Goal: Task Accomplishment & Management: Complete application form

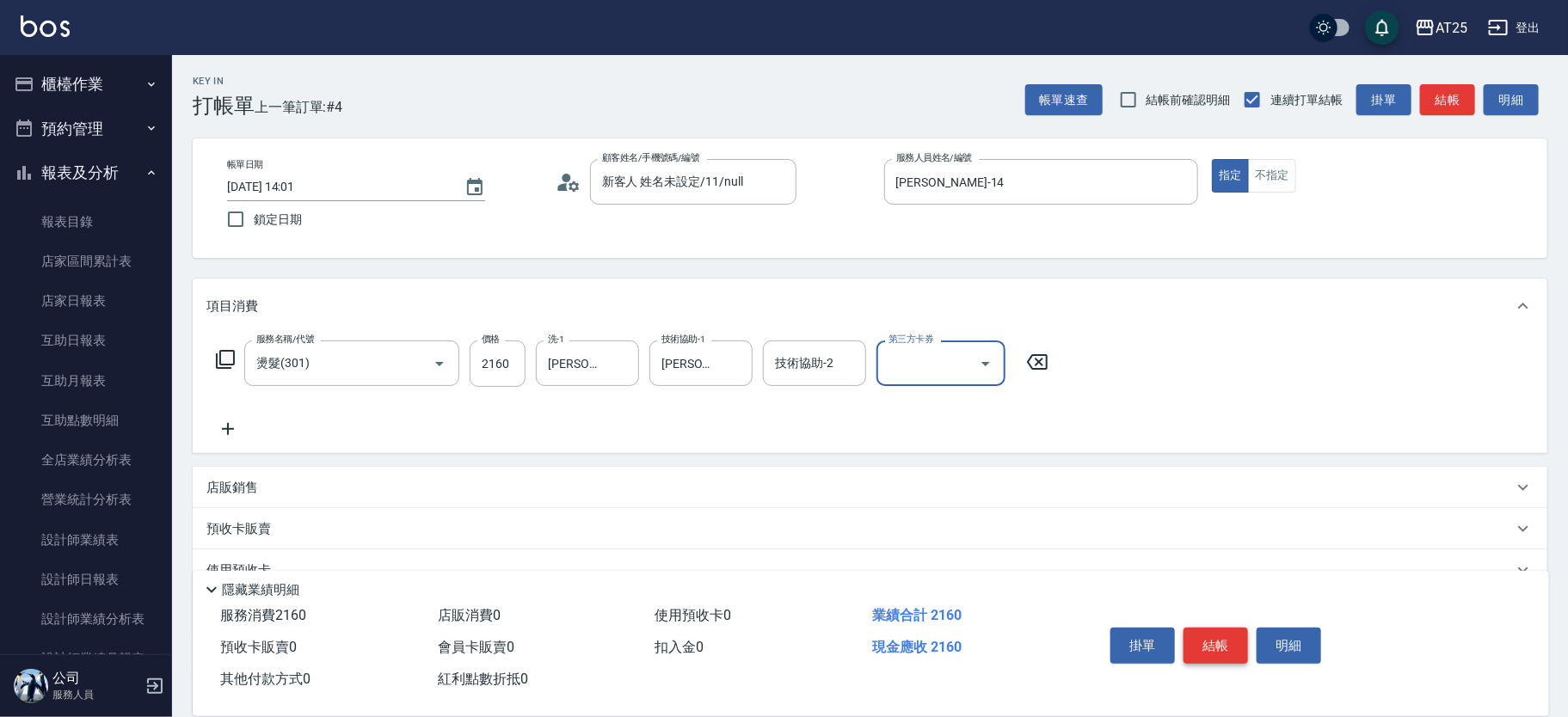
click at [1209, 631] on button "結帳" at bounding box center [1215, 645] width 64 height 36
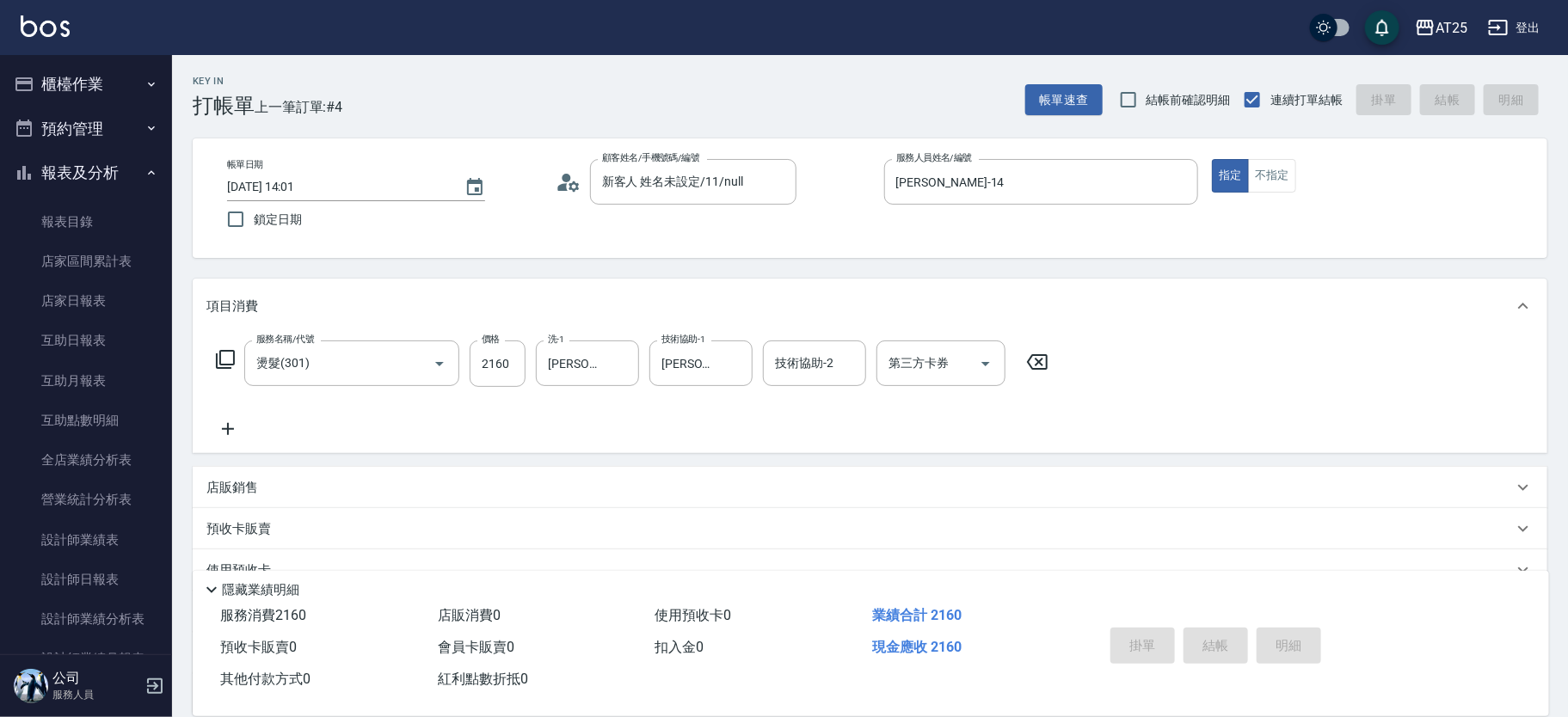
type input "[DATE] 14:48"
type input "0"
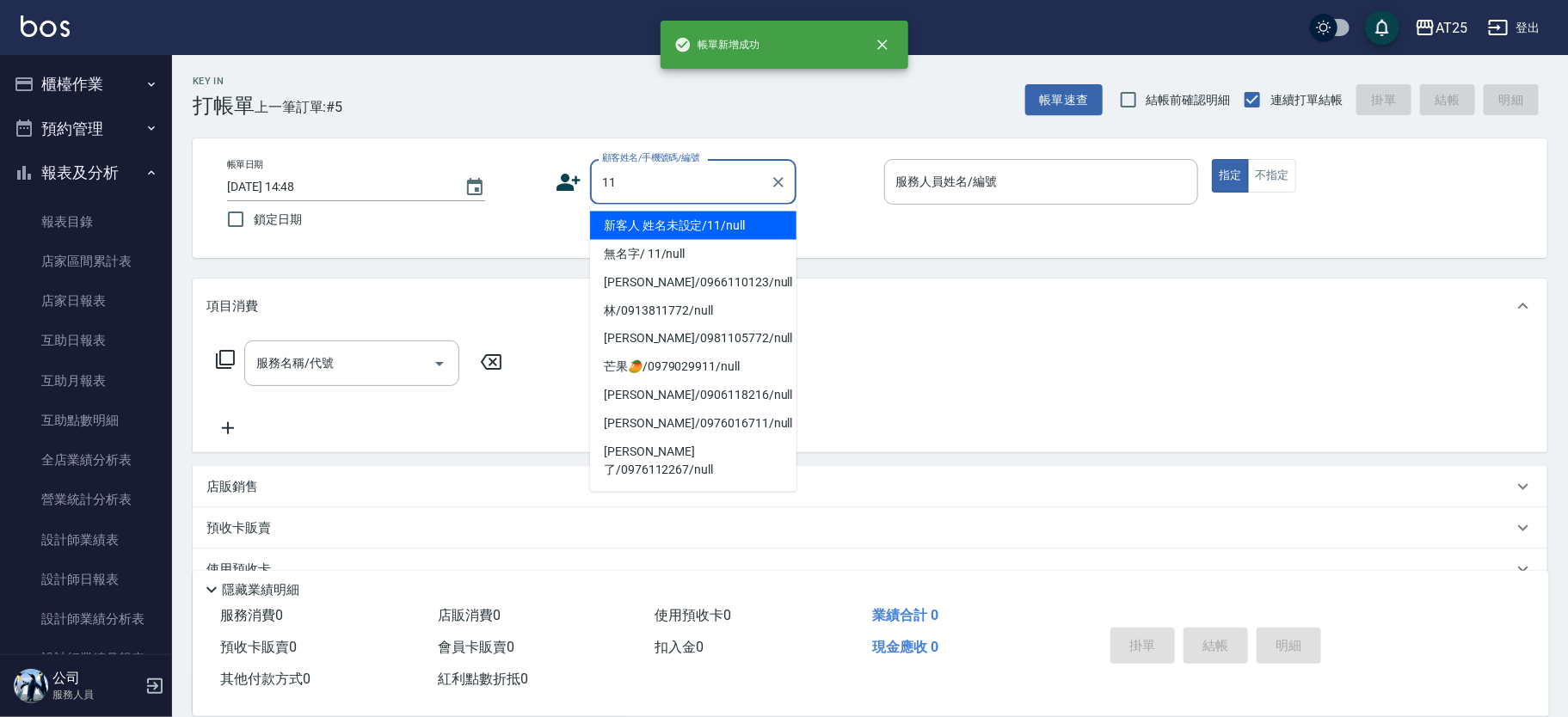
type input "新客人 姓名未設定/11/null"
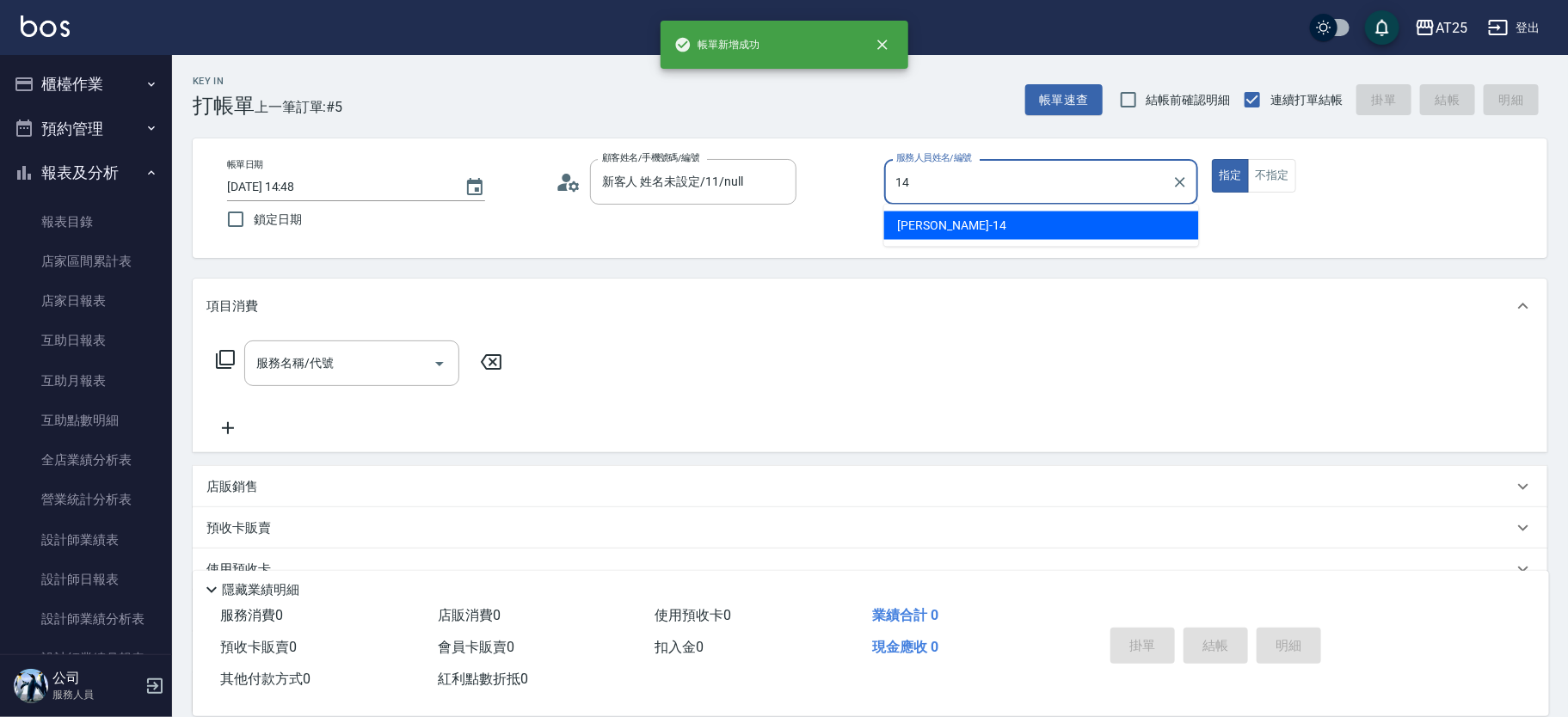
type input "Ken-14"
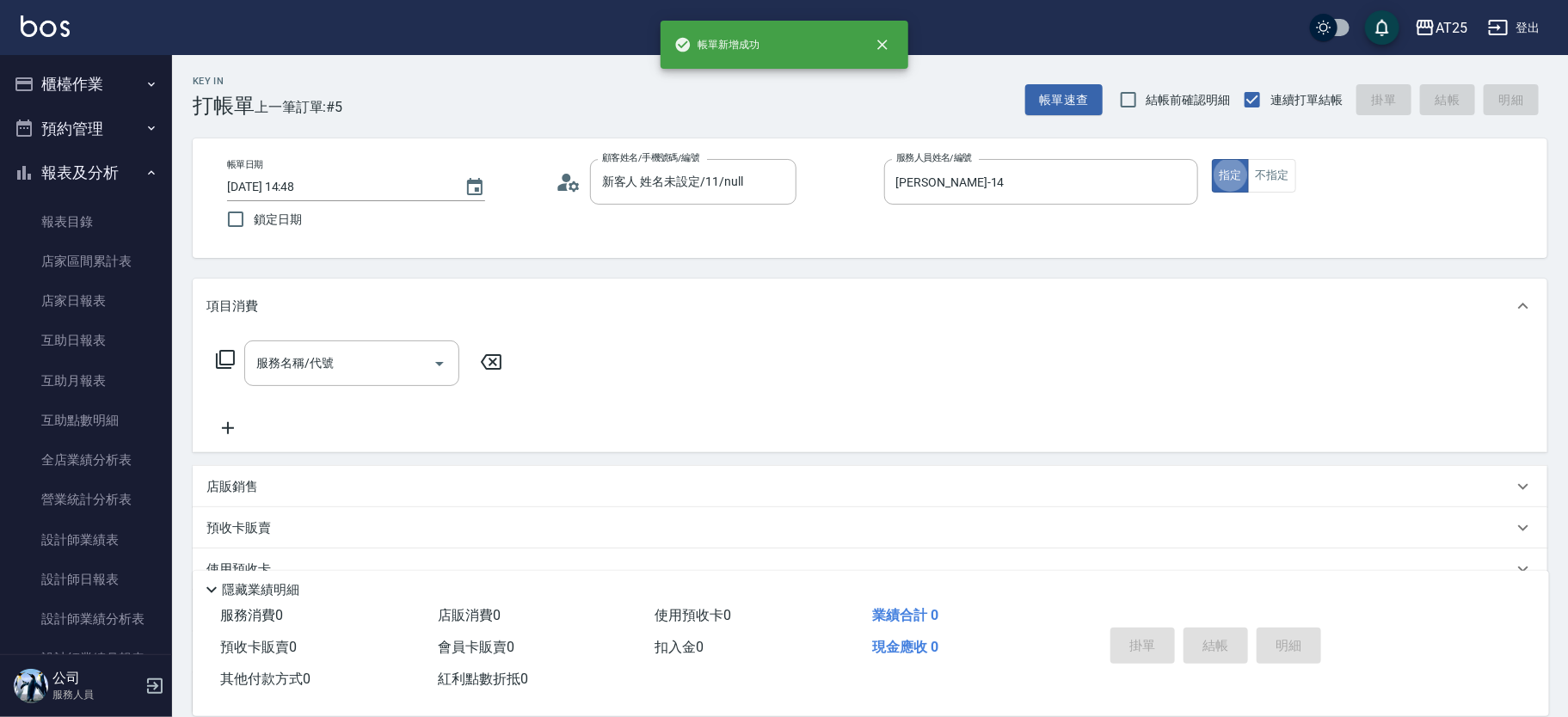
type button "true"
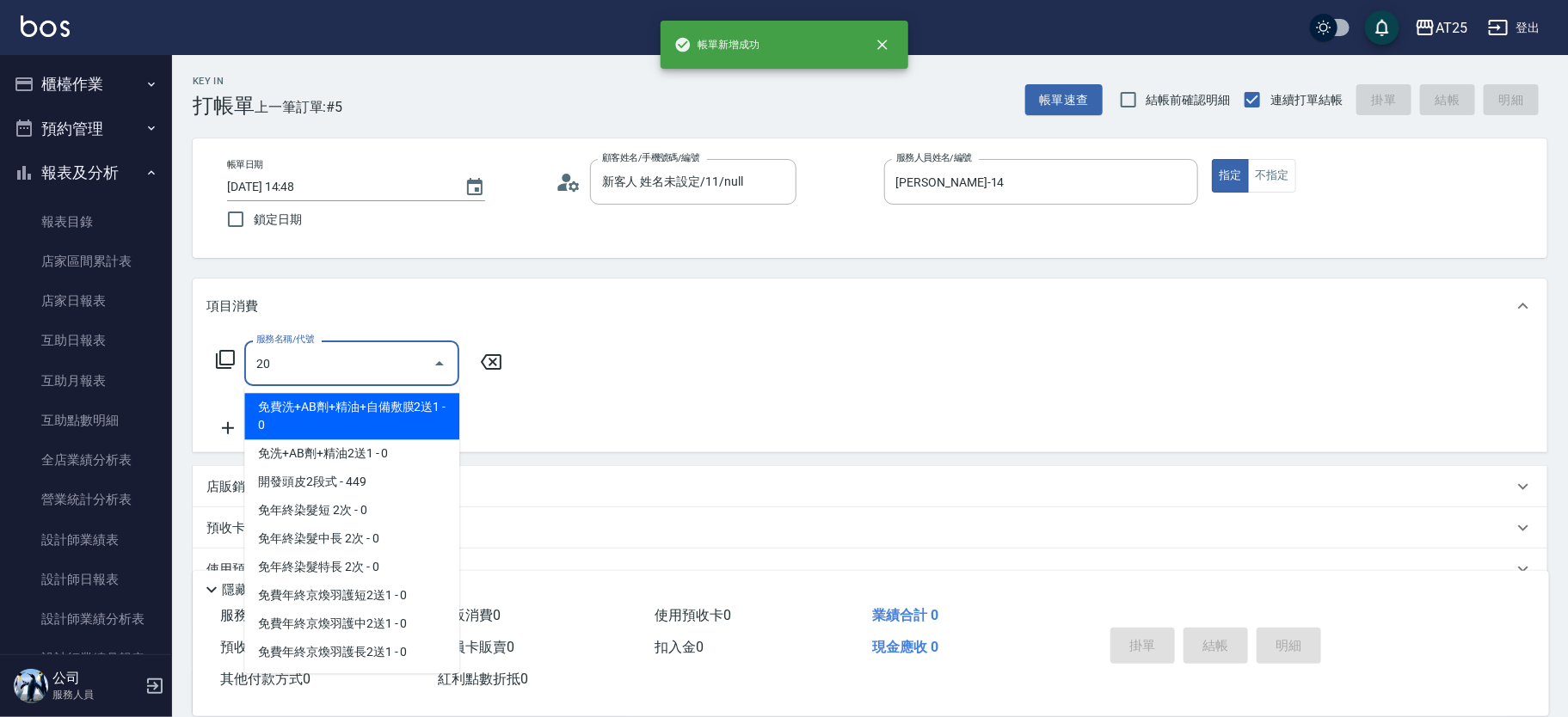
type input "201"
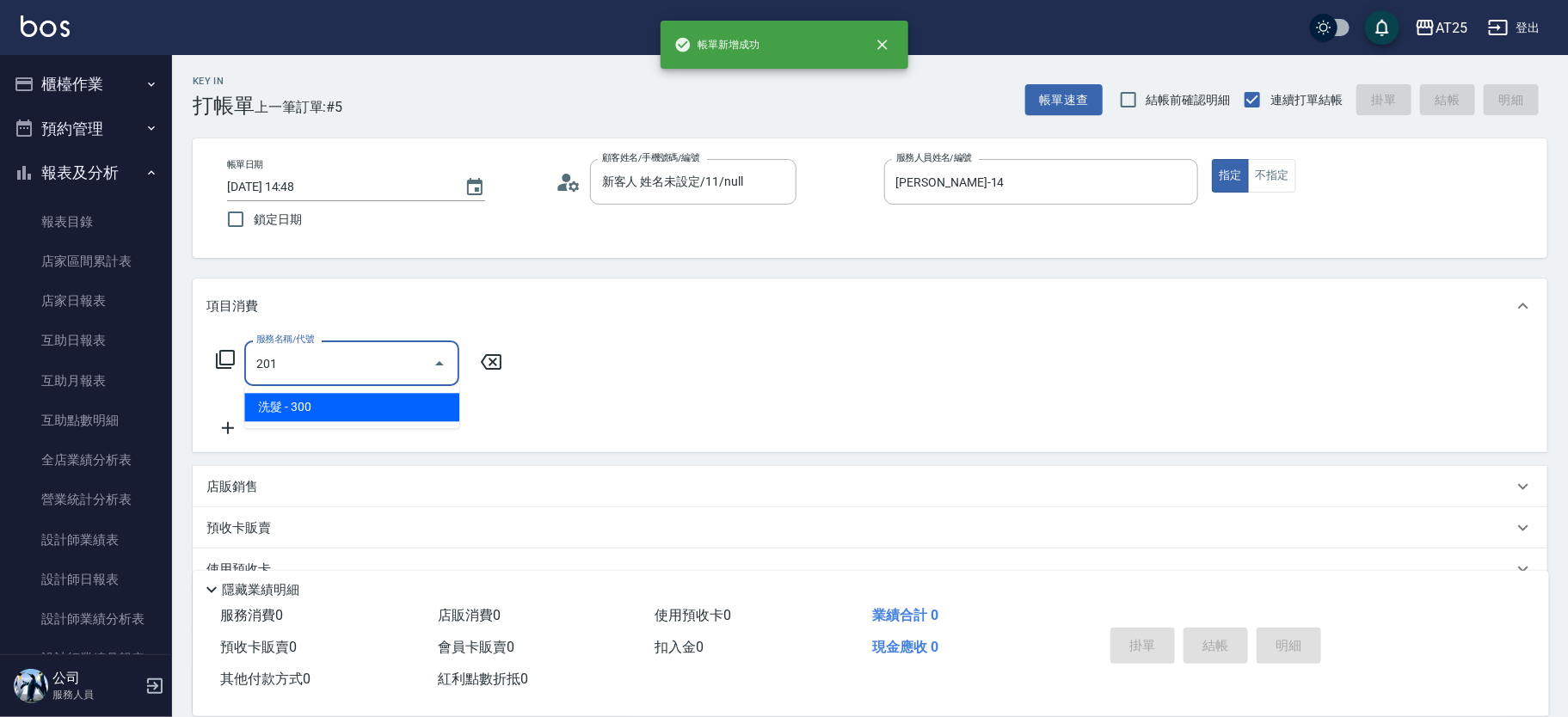
type input "30"
type input "洗髮(201)"
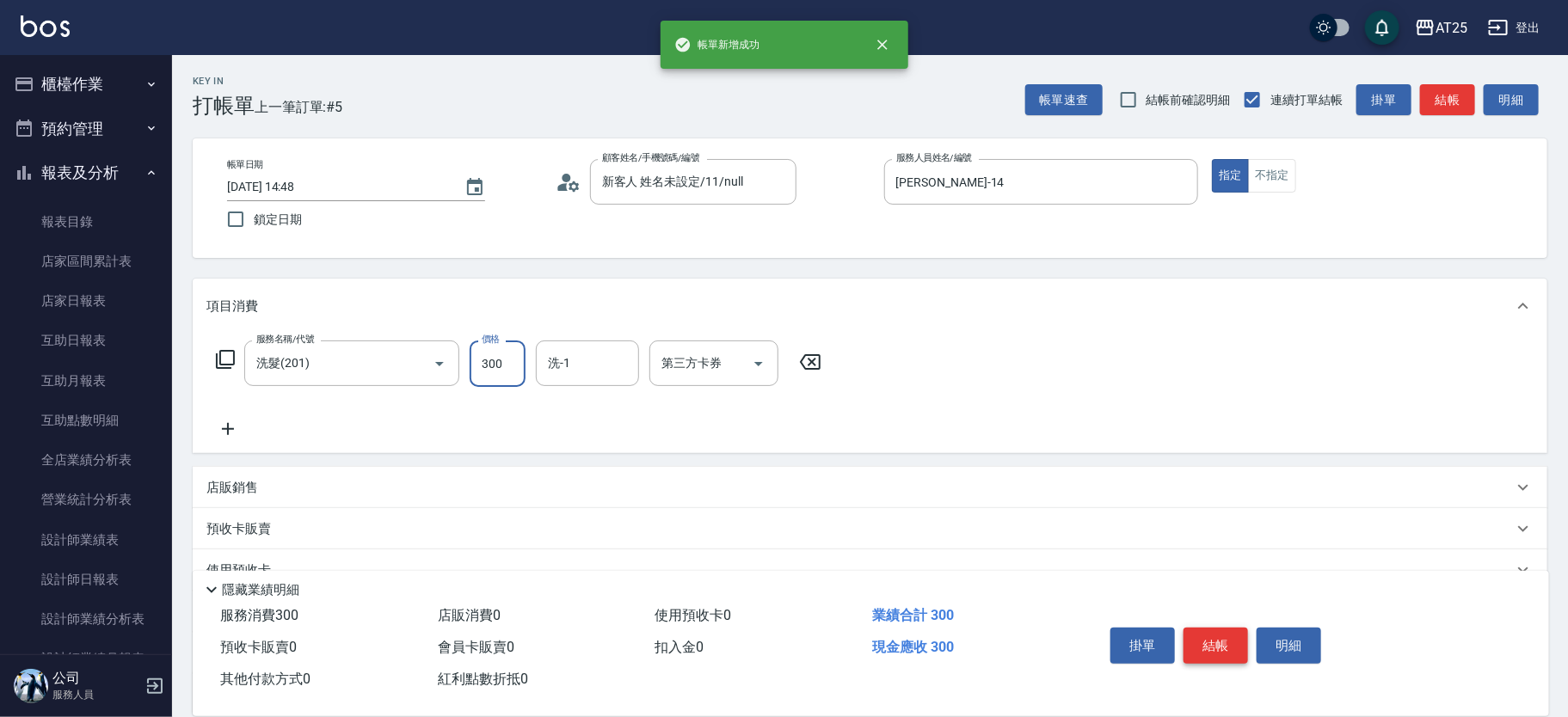
type input "0"
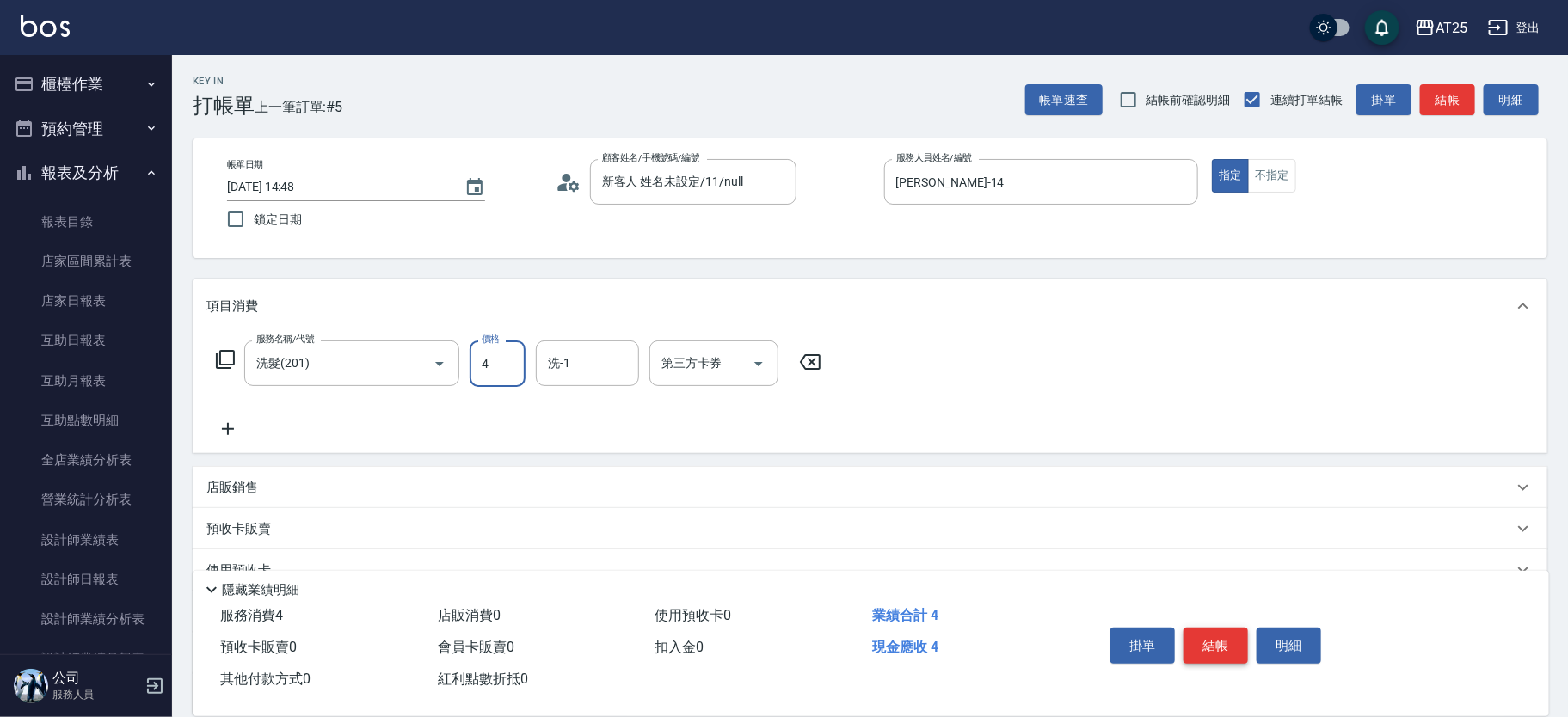
type input "40"
type input "400"
type input "小宇-58"
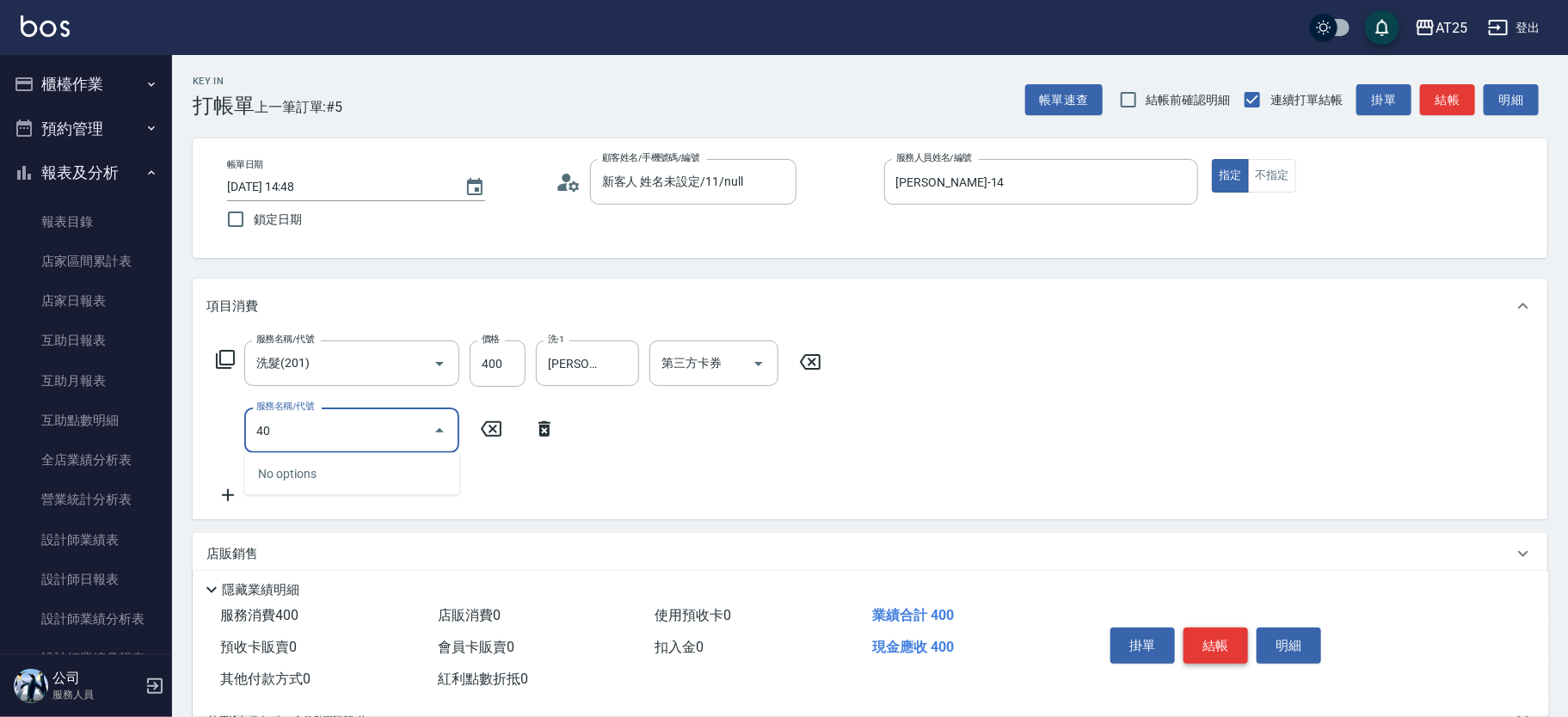
type input "401"
type input "70"
type input "剪髮(401)"
type input "40"
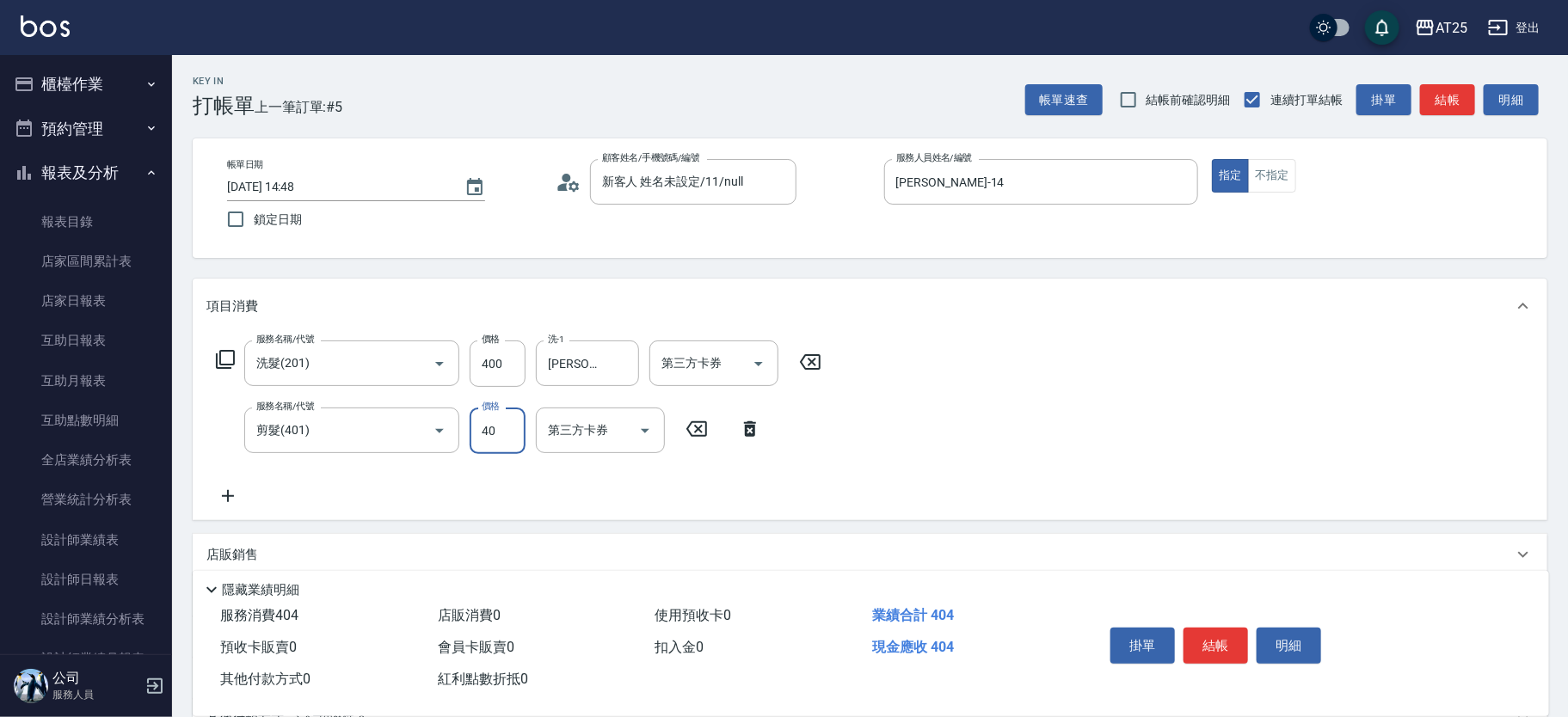
type input "80"
type input "400"
click at [1218, 627] on button "結帳" at bounding box center [1215, 645] width 64 height 36
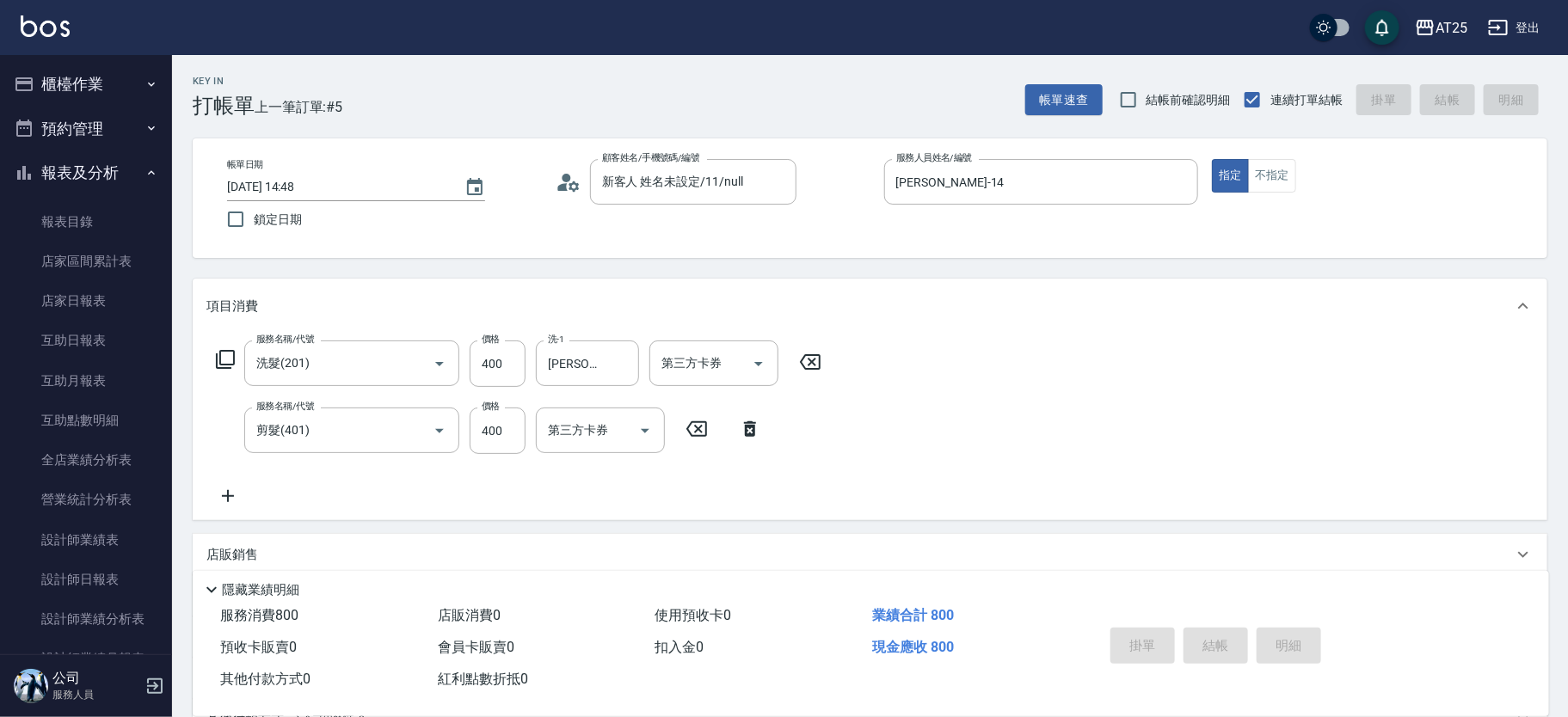
type input "0"
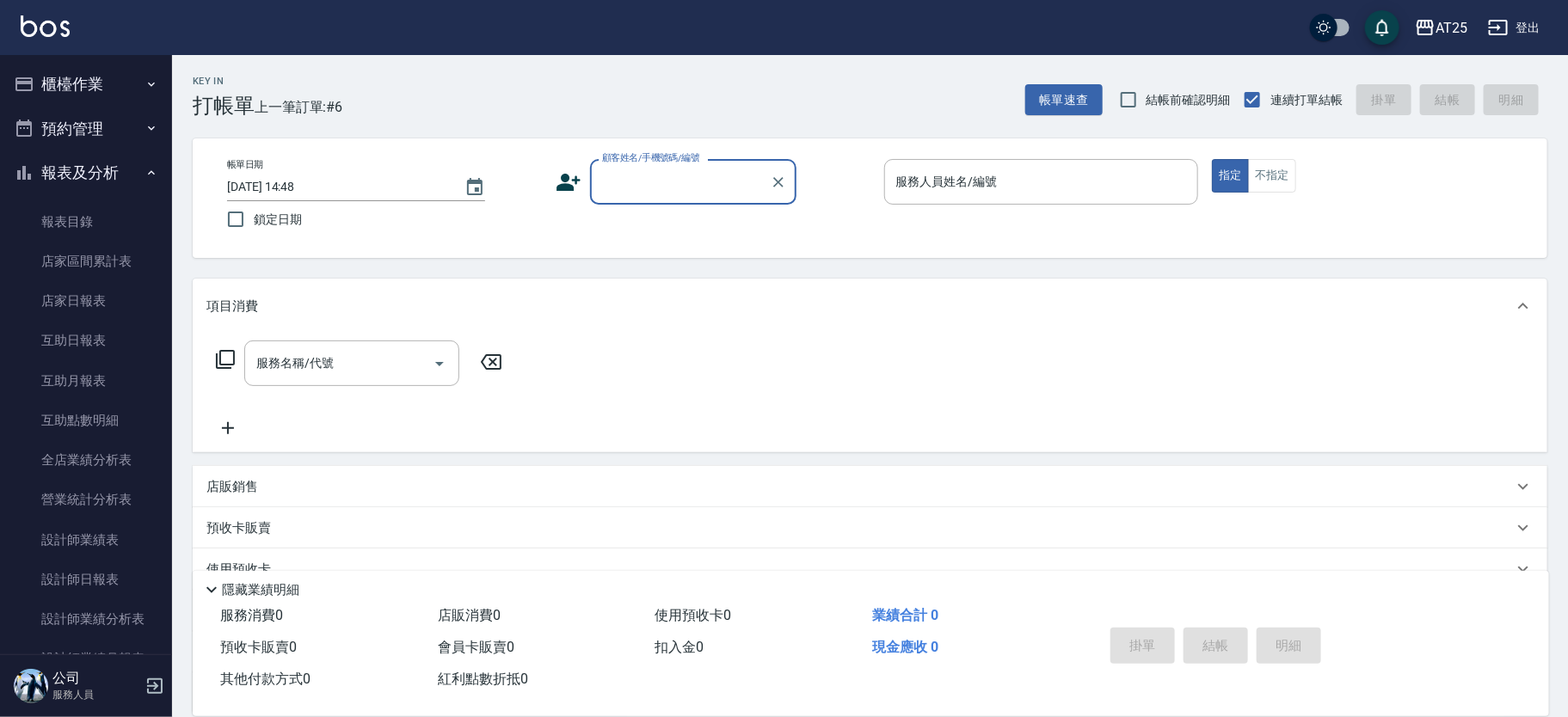
type input "4"
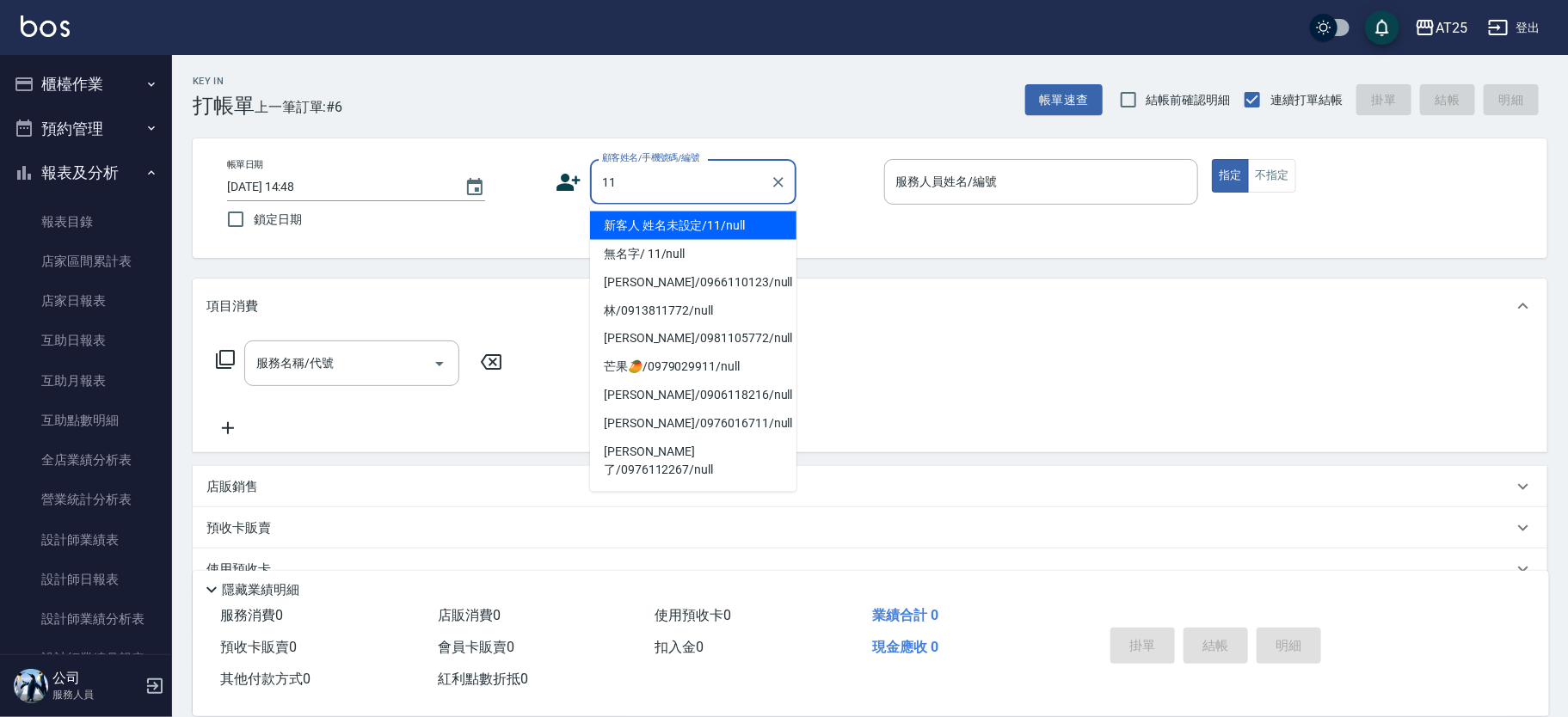
type input "新客人 姓名未設定/11/null"
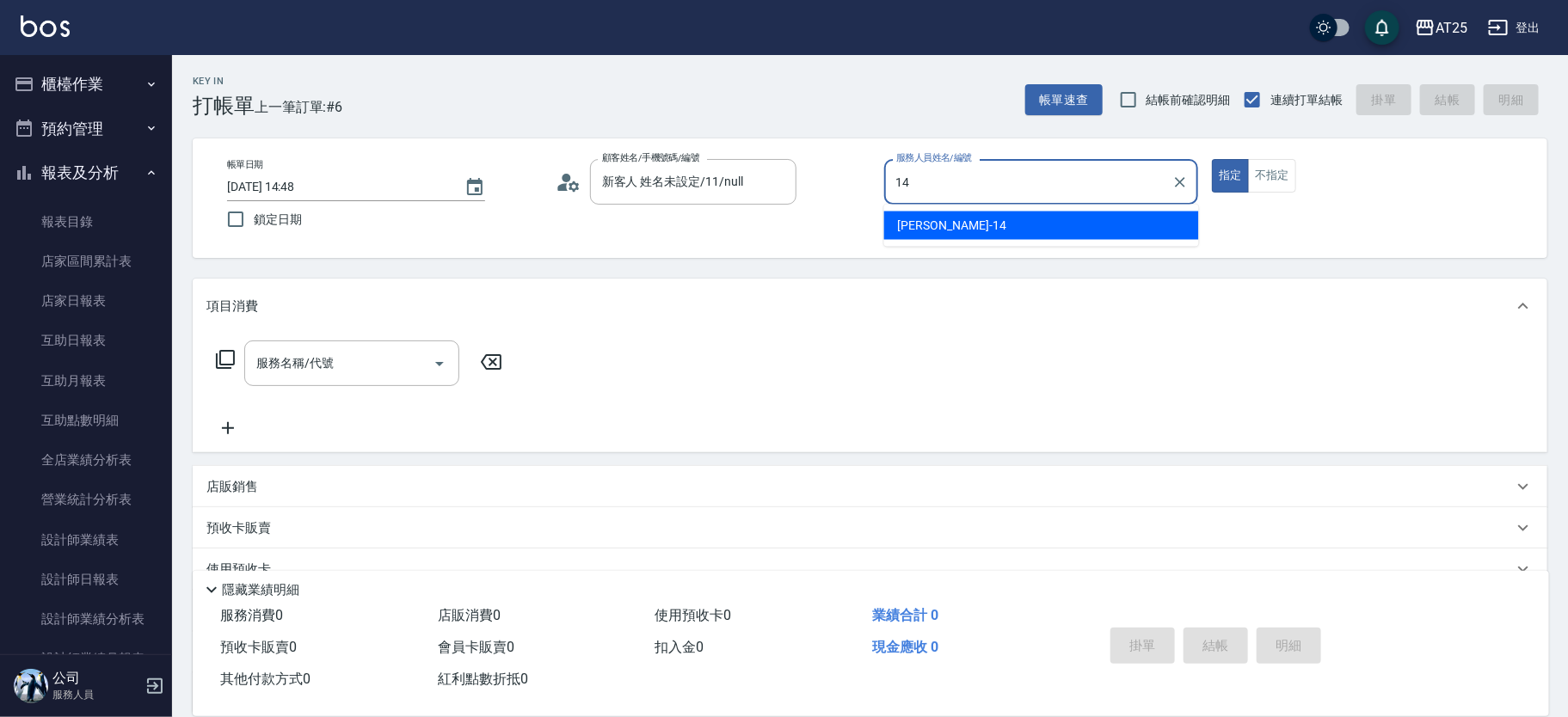
type input "Ken-14"
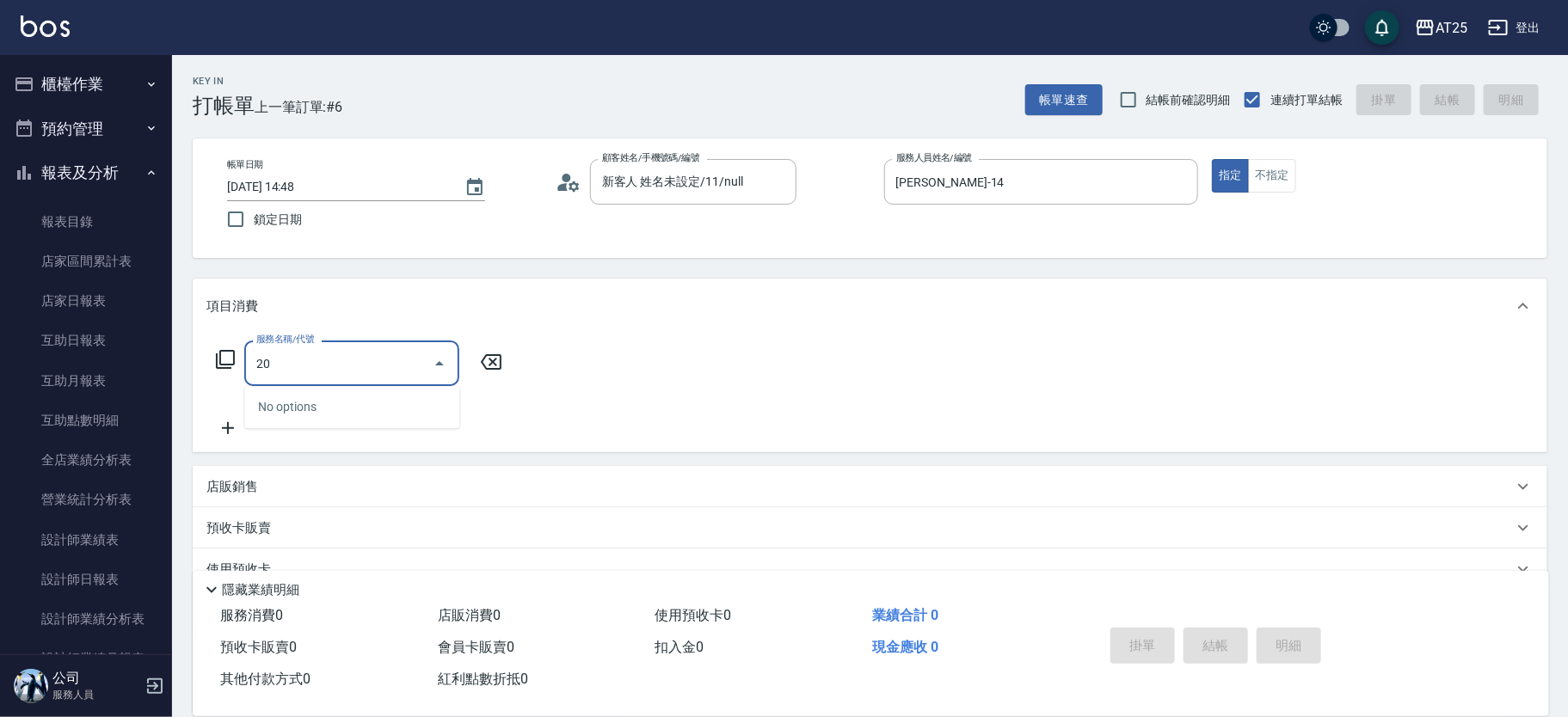
type input "201"
type input "30"
type input "洗髮(201)"
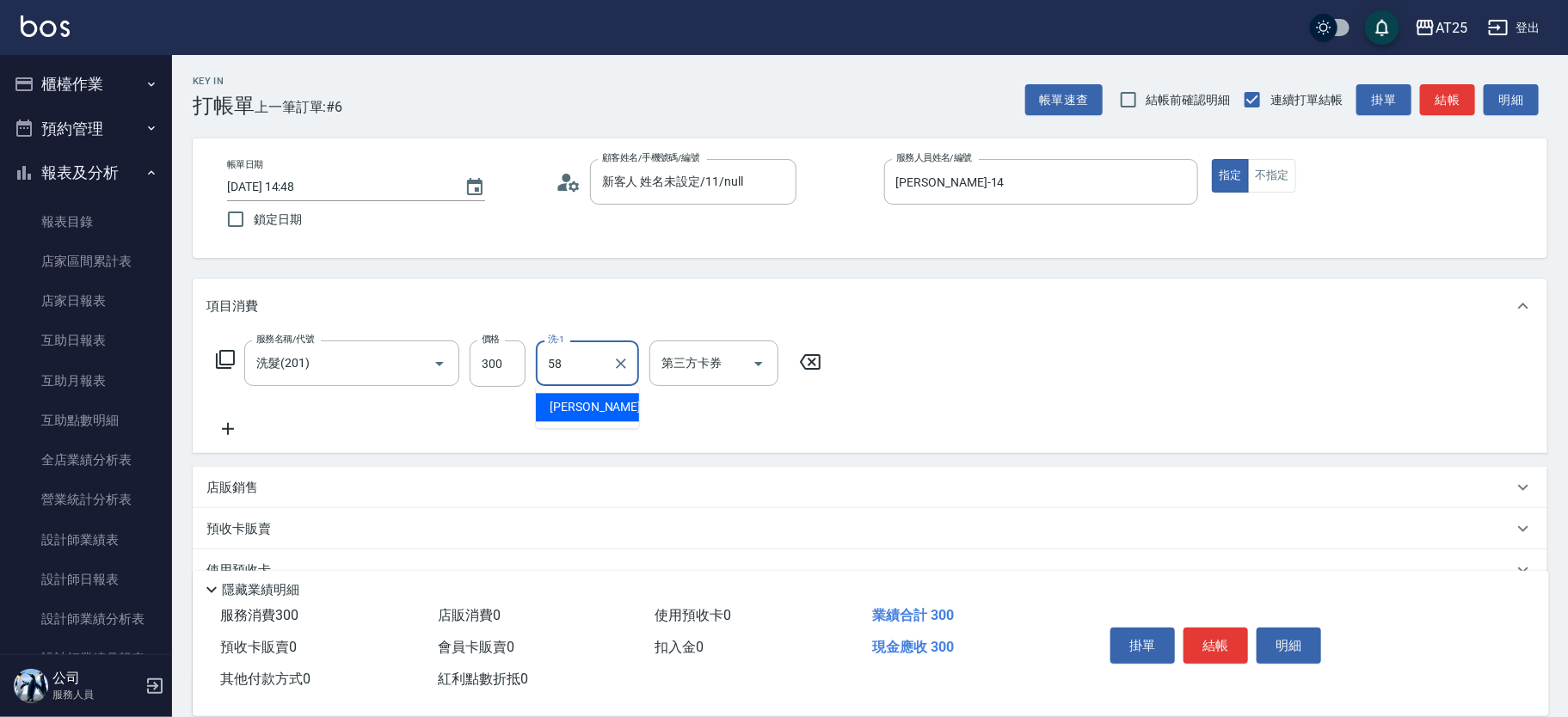
type input "小宇-58"
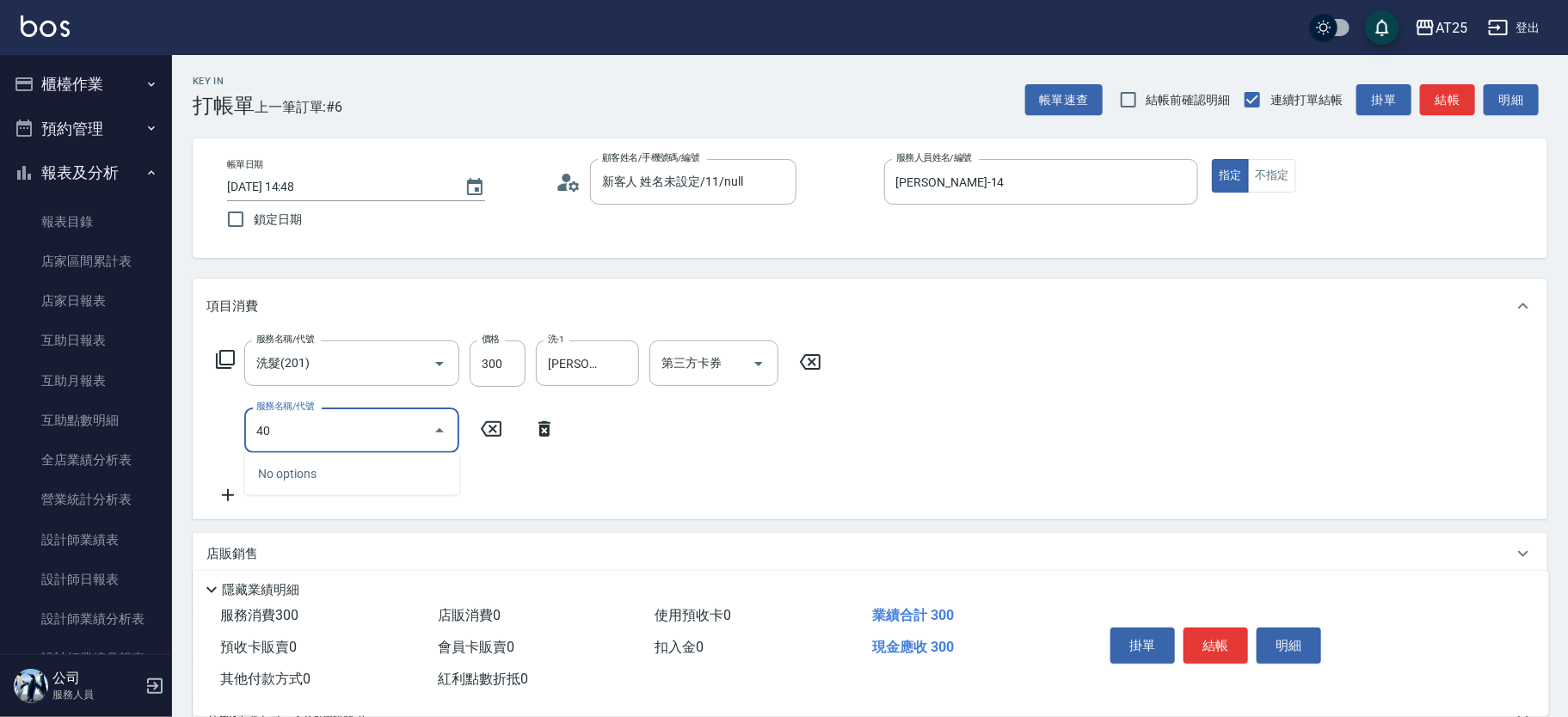
type input "401"
type input "60"
type input "剪髮(401)"
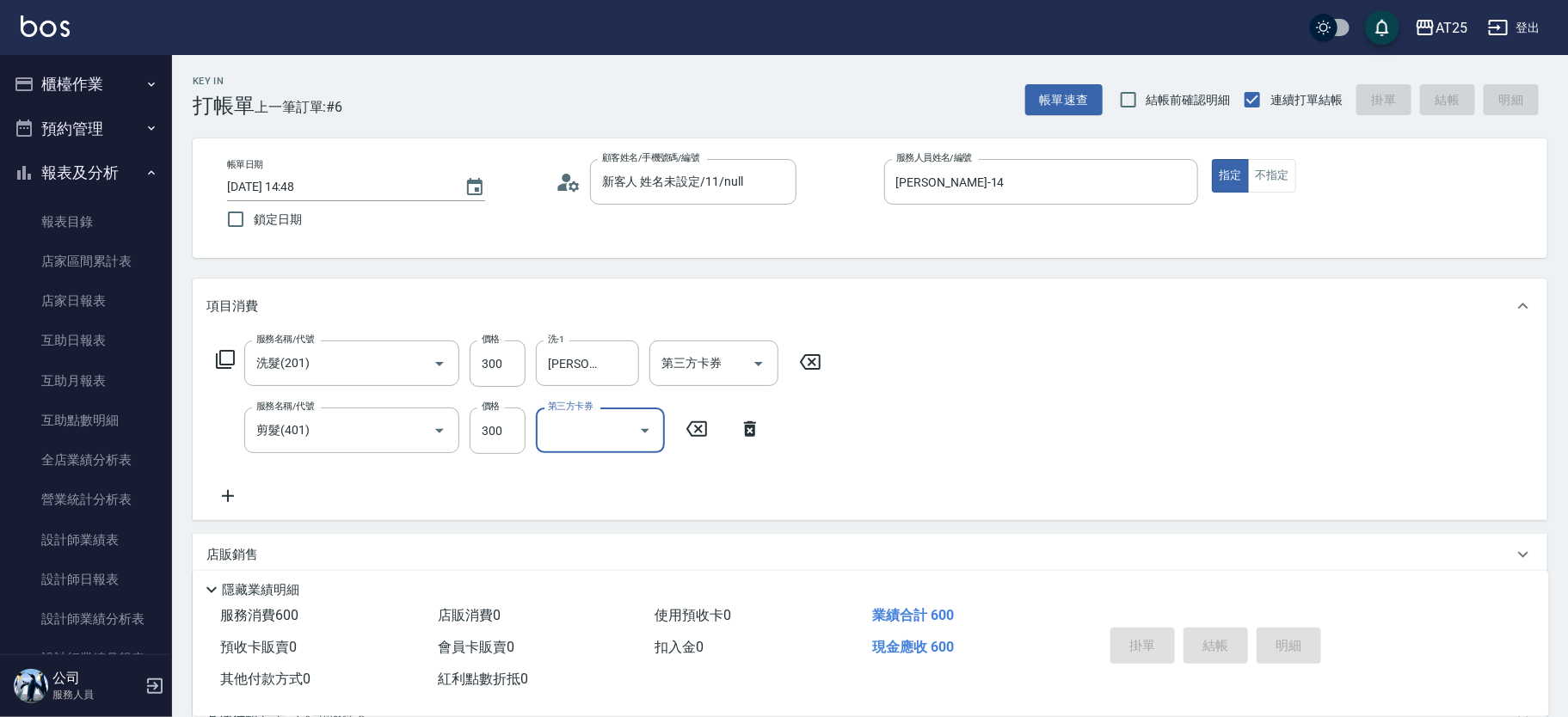
type input "2025/09/10 15:00"
type input "0"
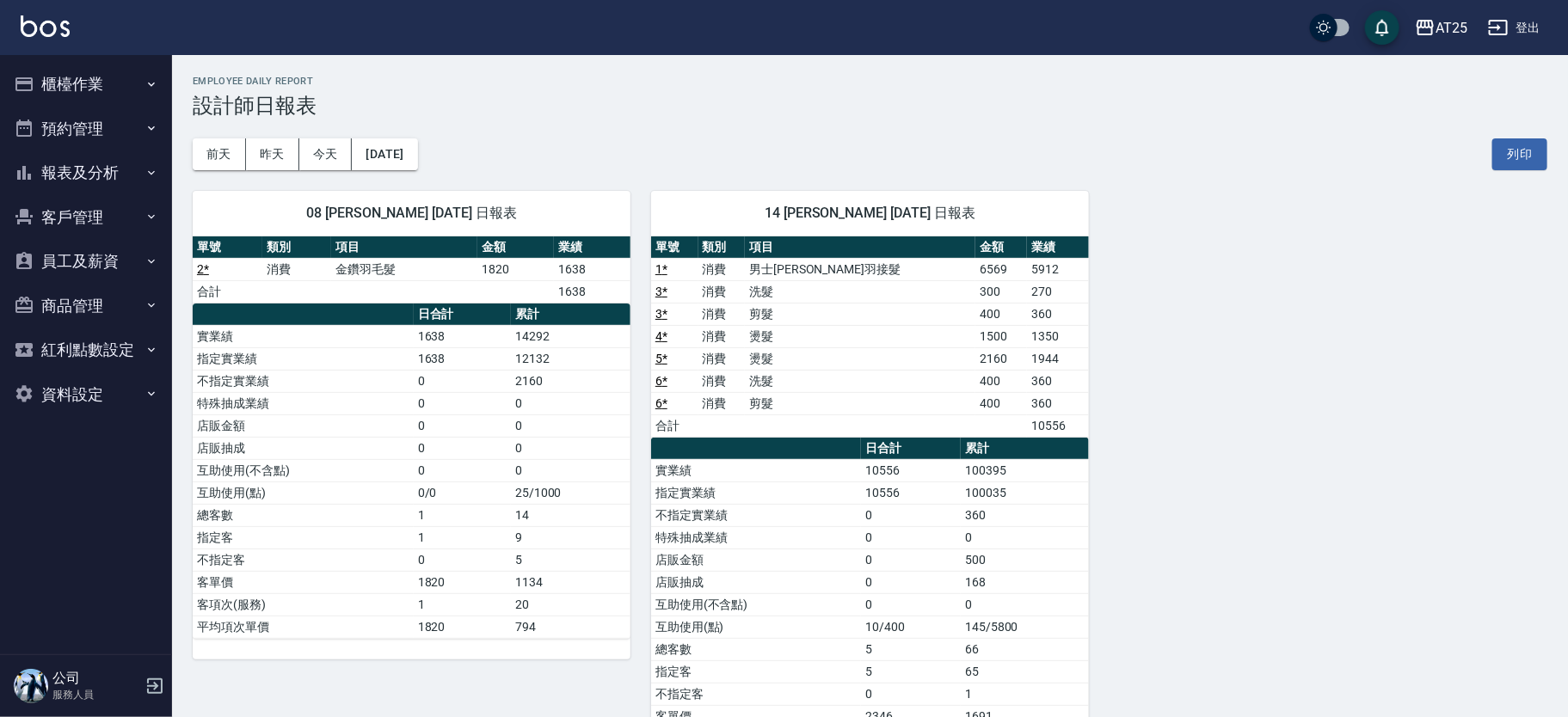
scroll to position [85, 0]
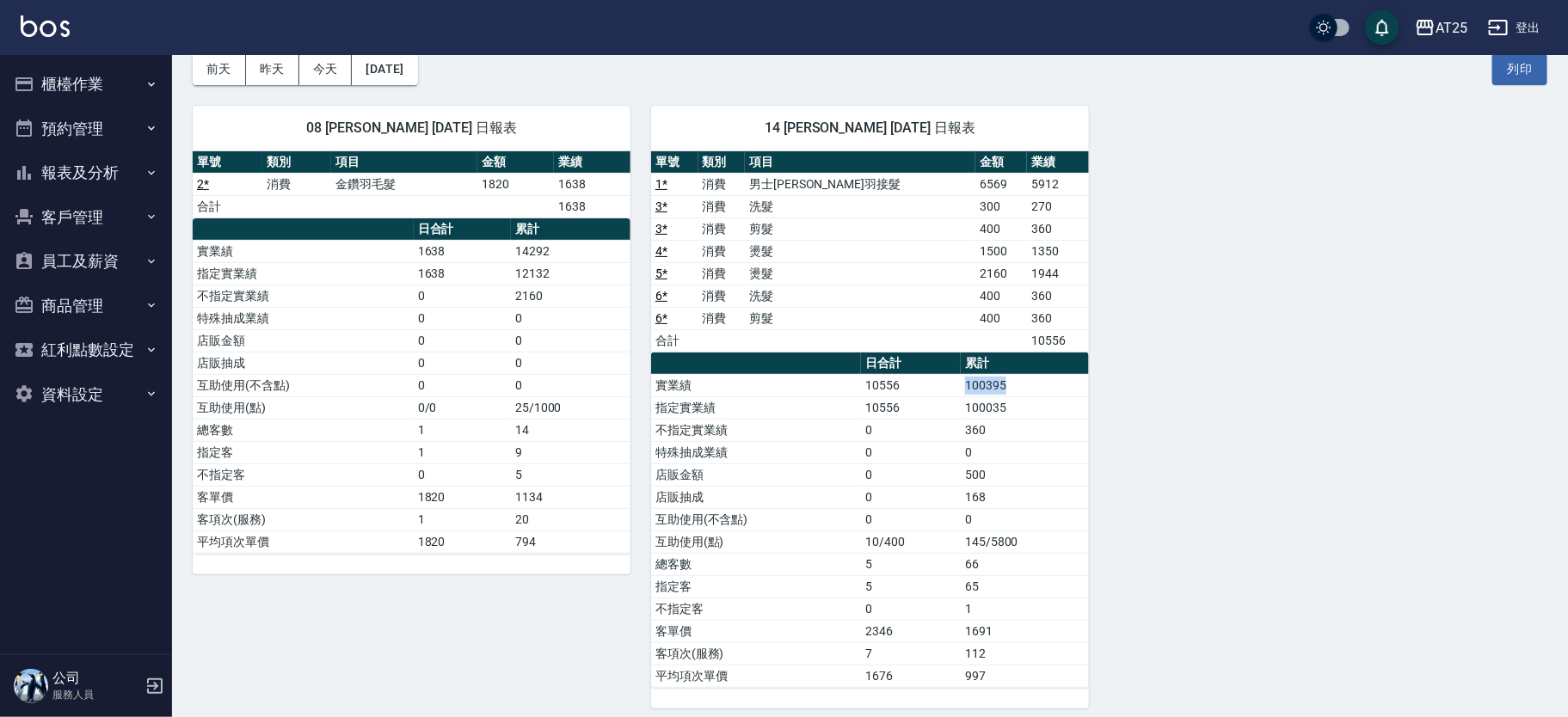
drag, startPoint x: 966, startPoint y: 384, endPoint x: 1034, endPoint y: 384, distance: 68.0
click at [1034, 384] on td "100395" at bounding box center [1024, 385] width 128 height 22
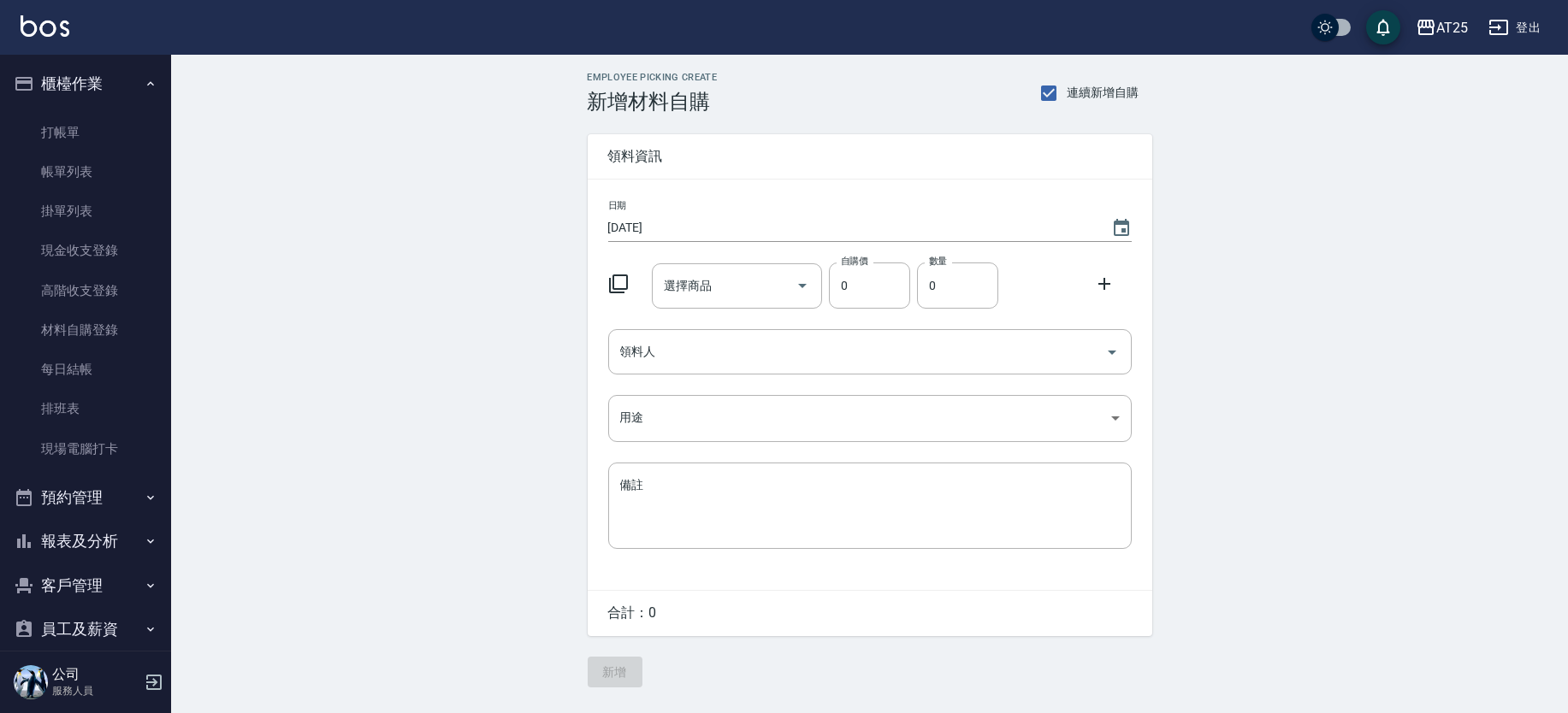
click at [688, 267] on div "選擇商品" at bounding box center [736, 286] width 170 height 45
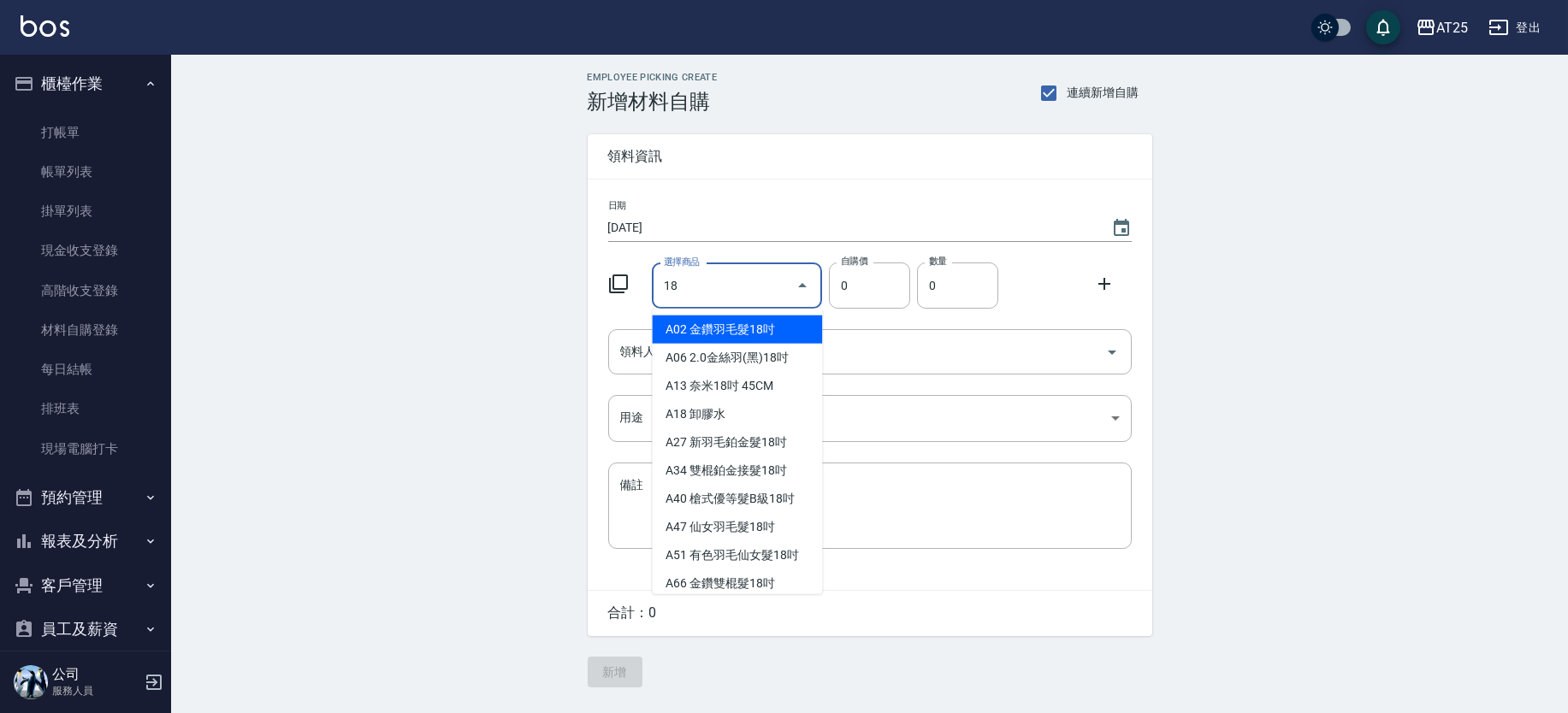
scroll to position [5, 0]
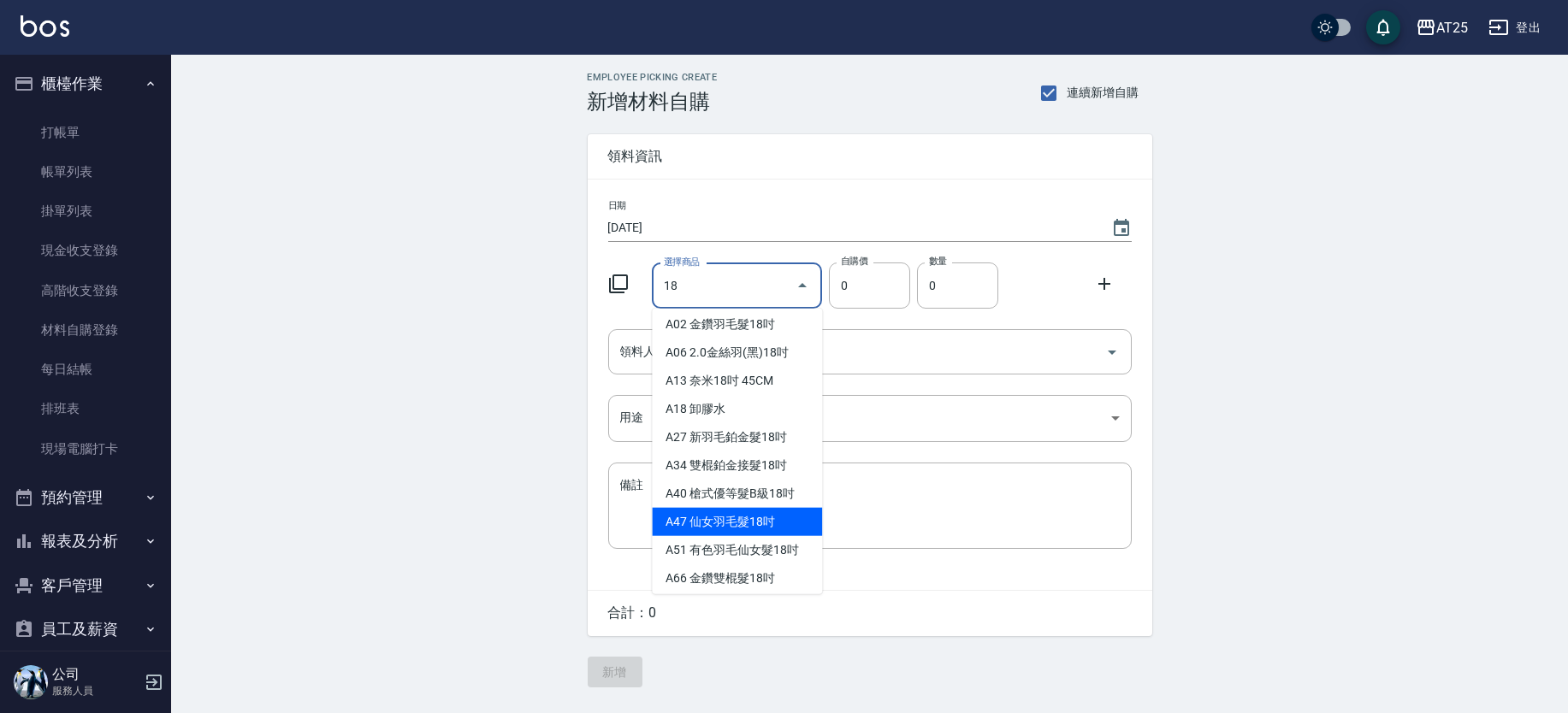
click at [752, 519] on li "A47 仙女羽毛髮18吋" at bounding box center [736, 523] width 170 height 28
type input "仙女羽毛髮18吋"
type input "2380"
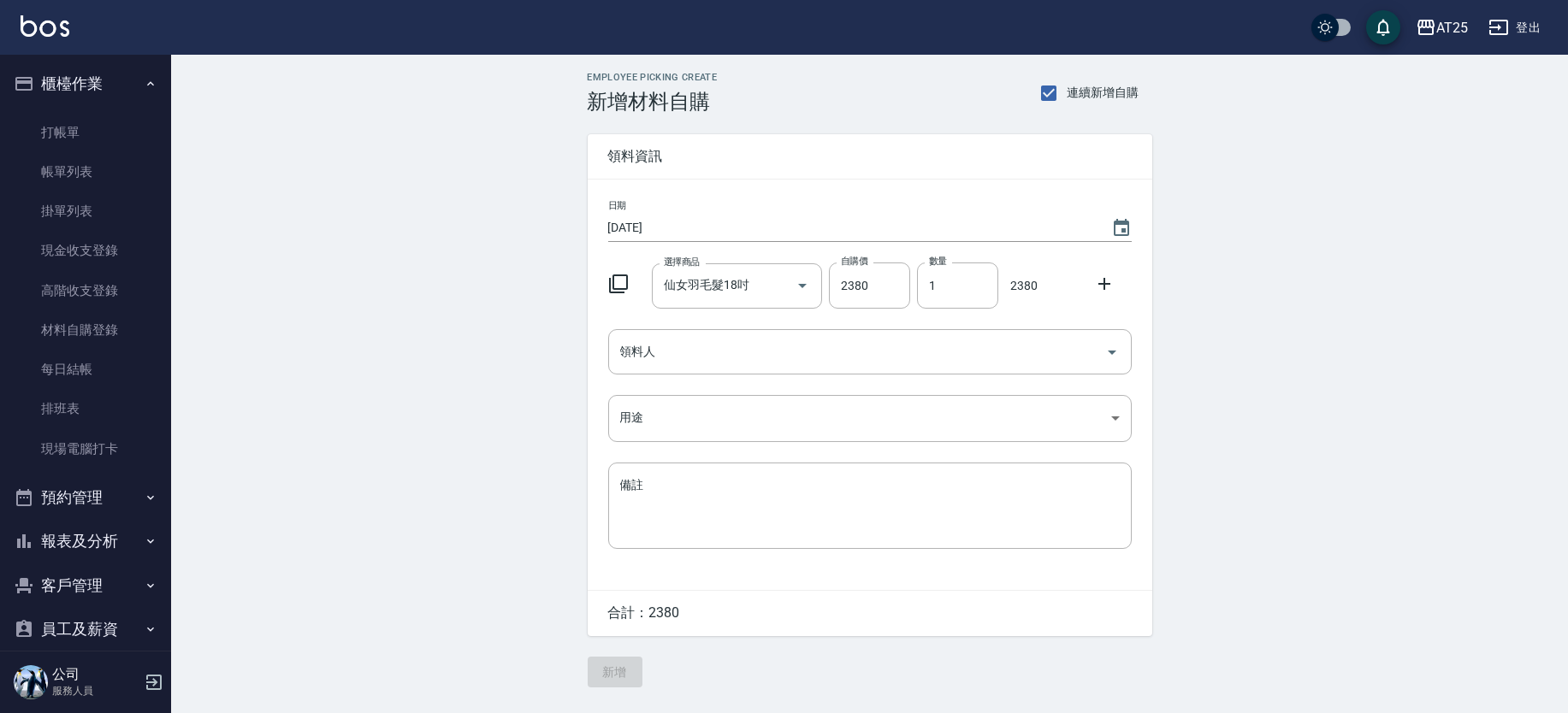
click at [961, 312] on div "日期 [DATE] 選擇商品 仙女羽毛髮18吋 選擇商品 自購價 2380 自購價 數量 1 數量 2380 領料人 領料人 用途 ​ 用途 備註 x 備註" at bounding box center [870, 385] width 565 height 410
drag, startPoint x: 948, startPoint y: 285, endPoint x: 865, endPoint y: 301, distance: 84.5
click at [865, 301] on div "選擇商品 仙女羽毛髮18吋 選擇商品 自購價 2380 自購價 數量 1 數量 2380" at bounding box center [866, 282] width 531 height 53
type input "2"
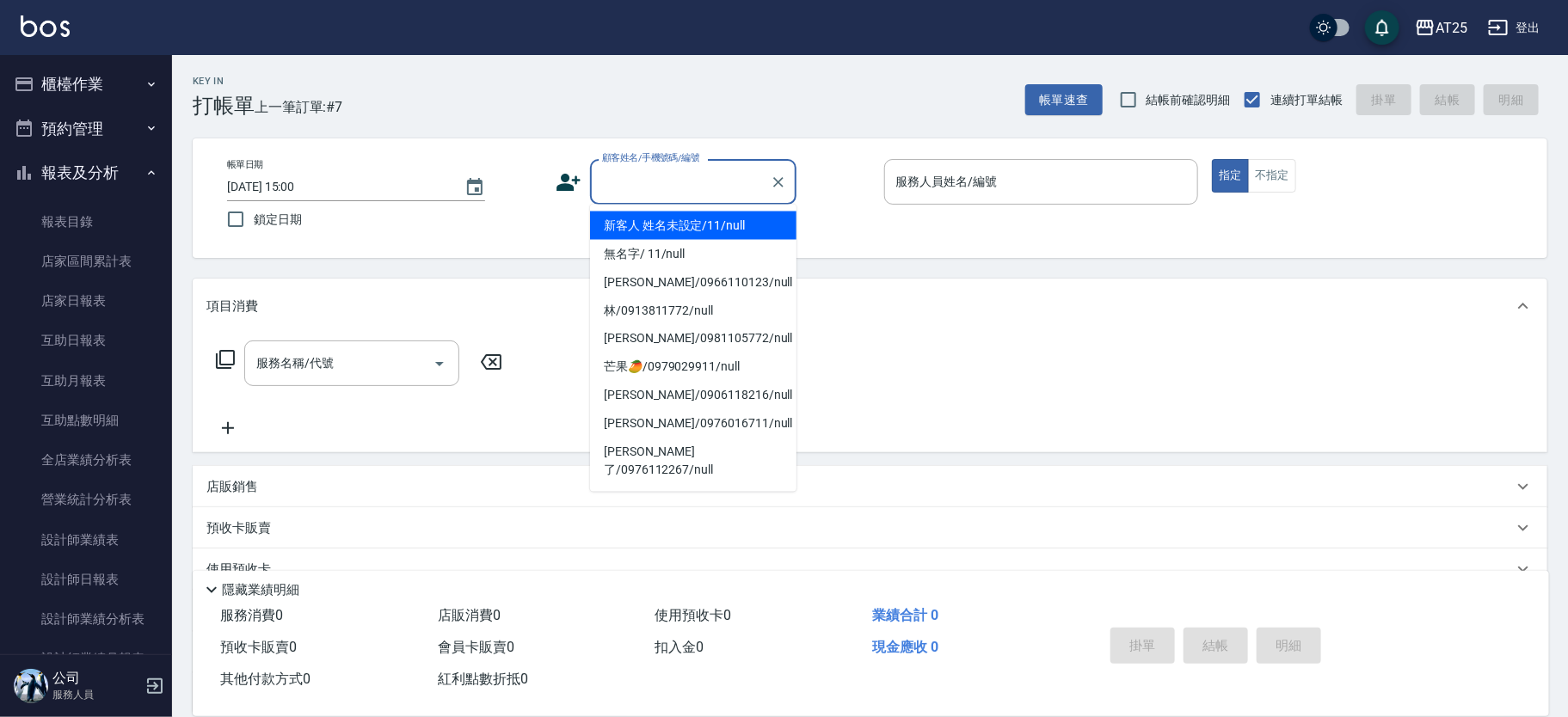
click at [722, 214] on li "新客人 姓名未設定/11/null" at bounding box center [693, 226] width 207 height 29
type input "新客人 姓名未設定/11/null"
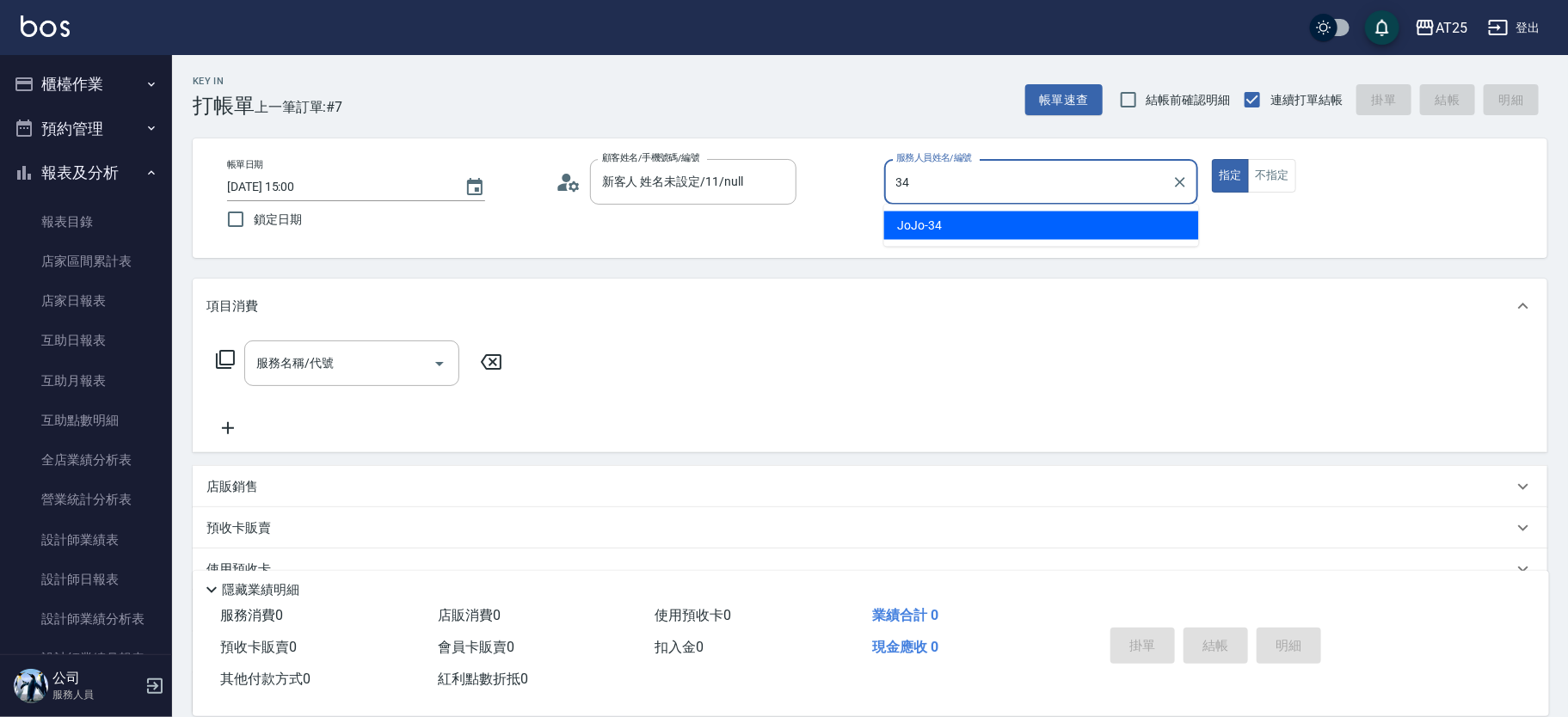
type input "JoJo-34"
type button "true"
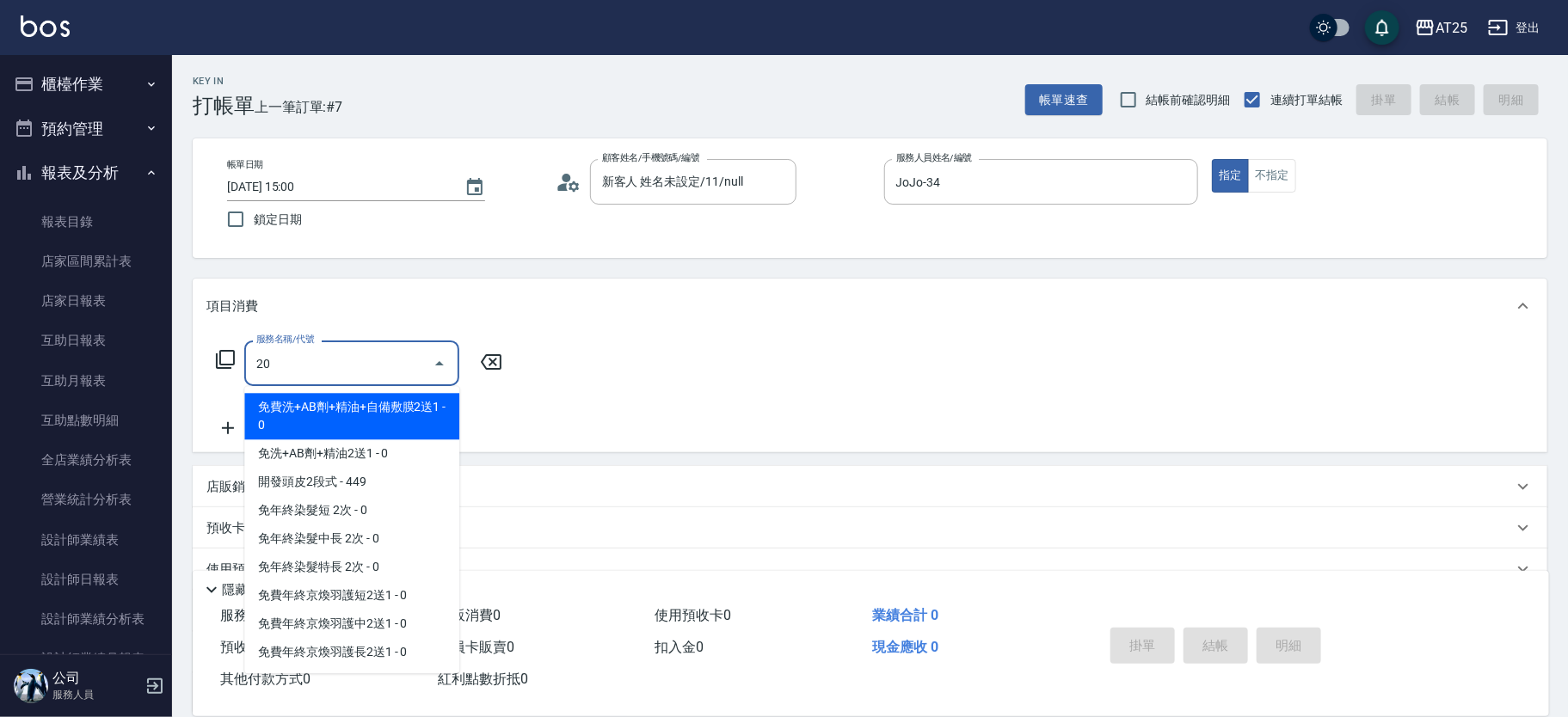
type input "201"
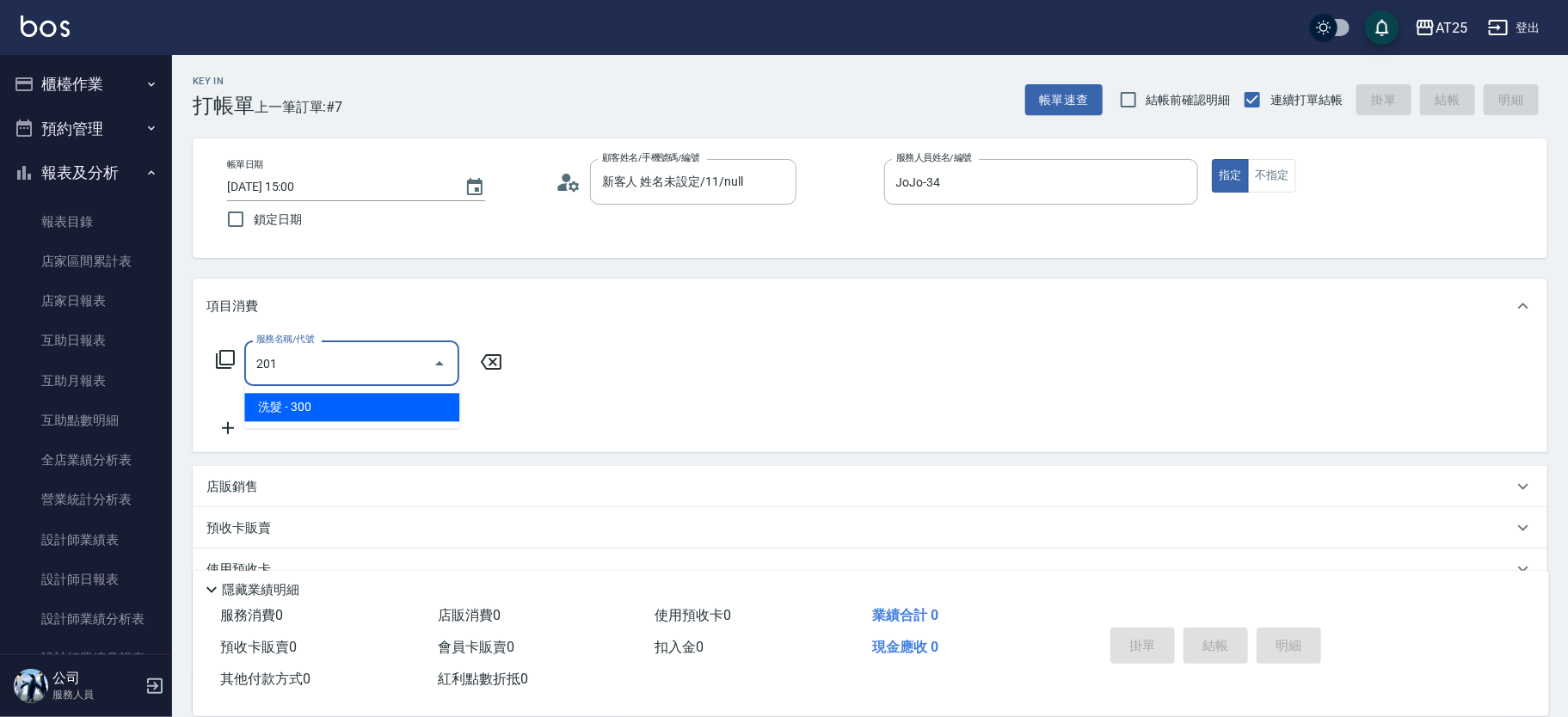
type input "30"
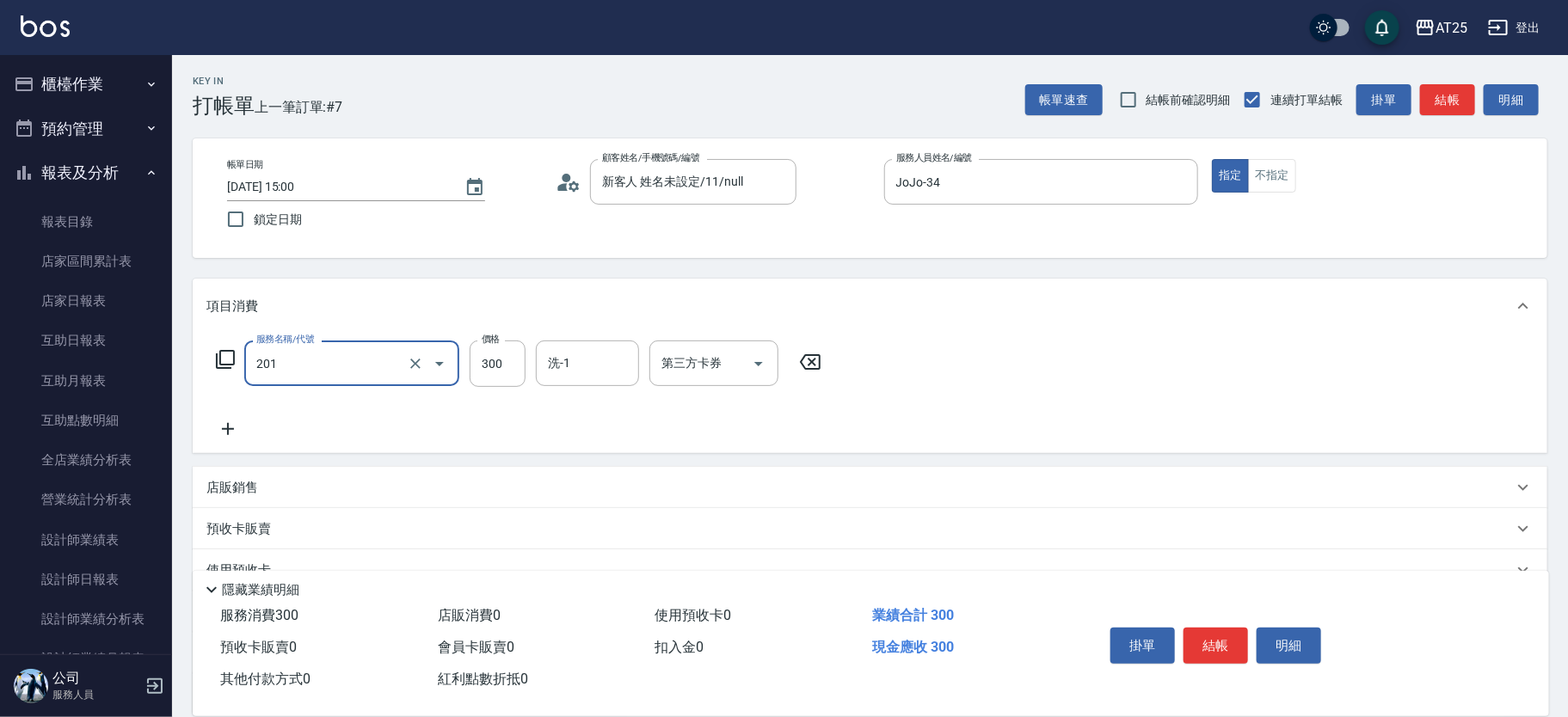
type input "洗髮(201)"
type input "0"
type input "60"
type input "600"
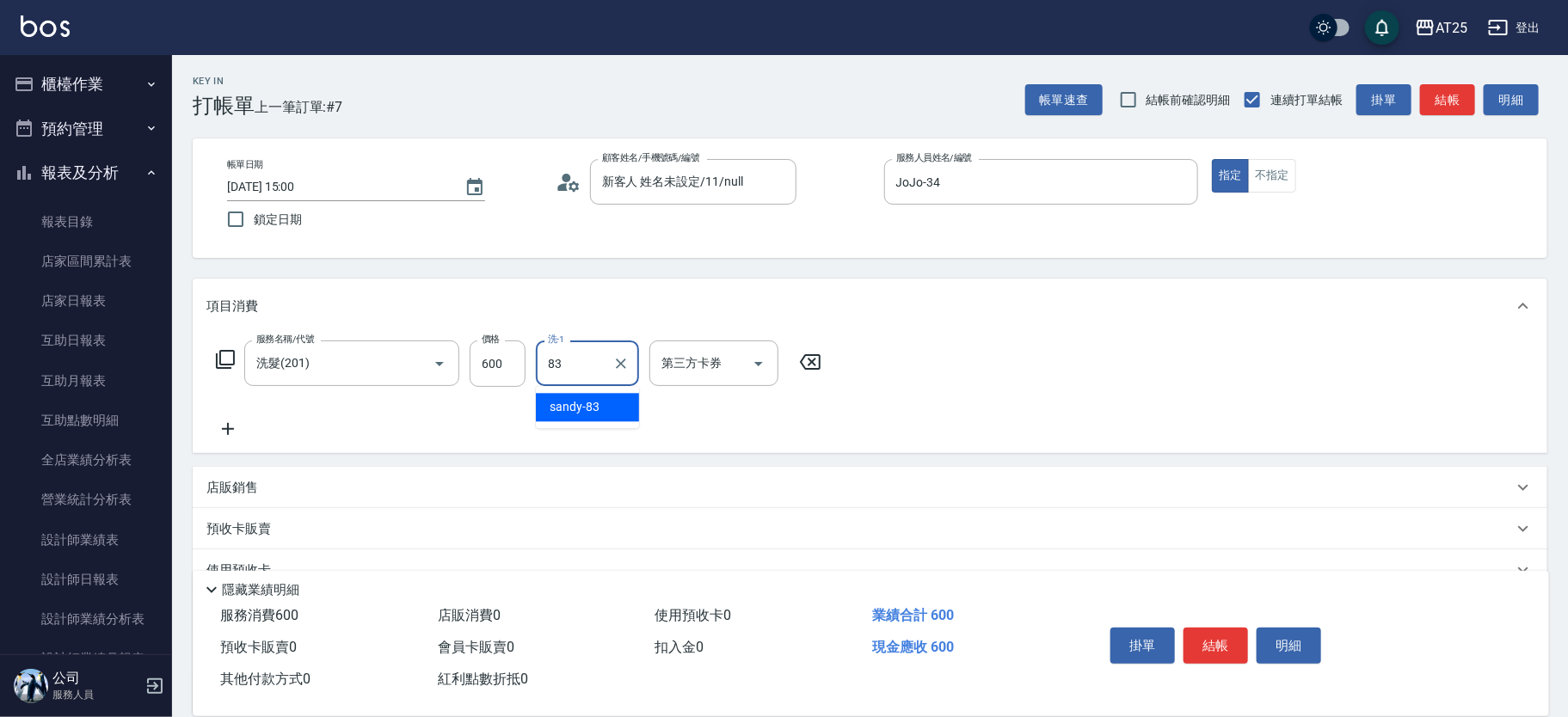
type input "sandy-83"
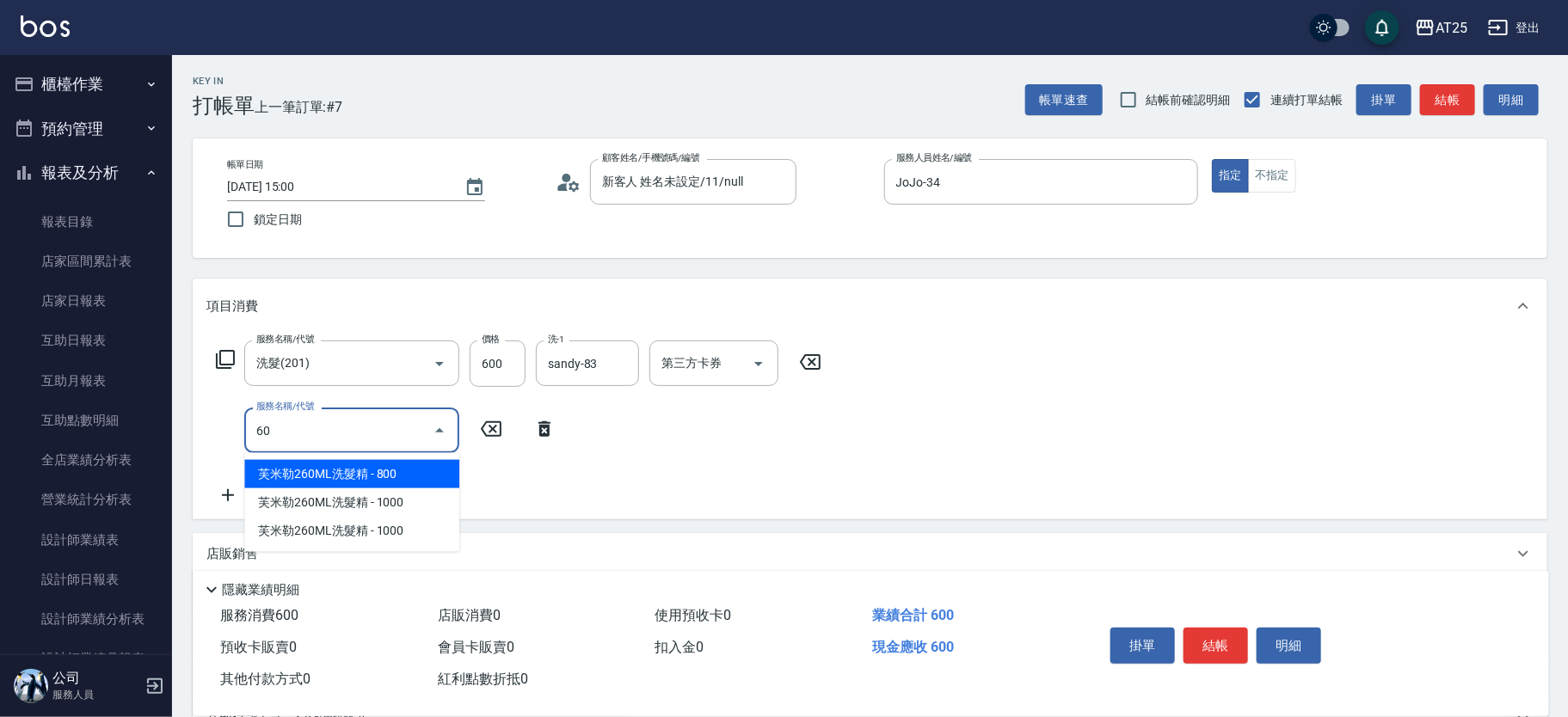
type input "601"
type input "160"
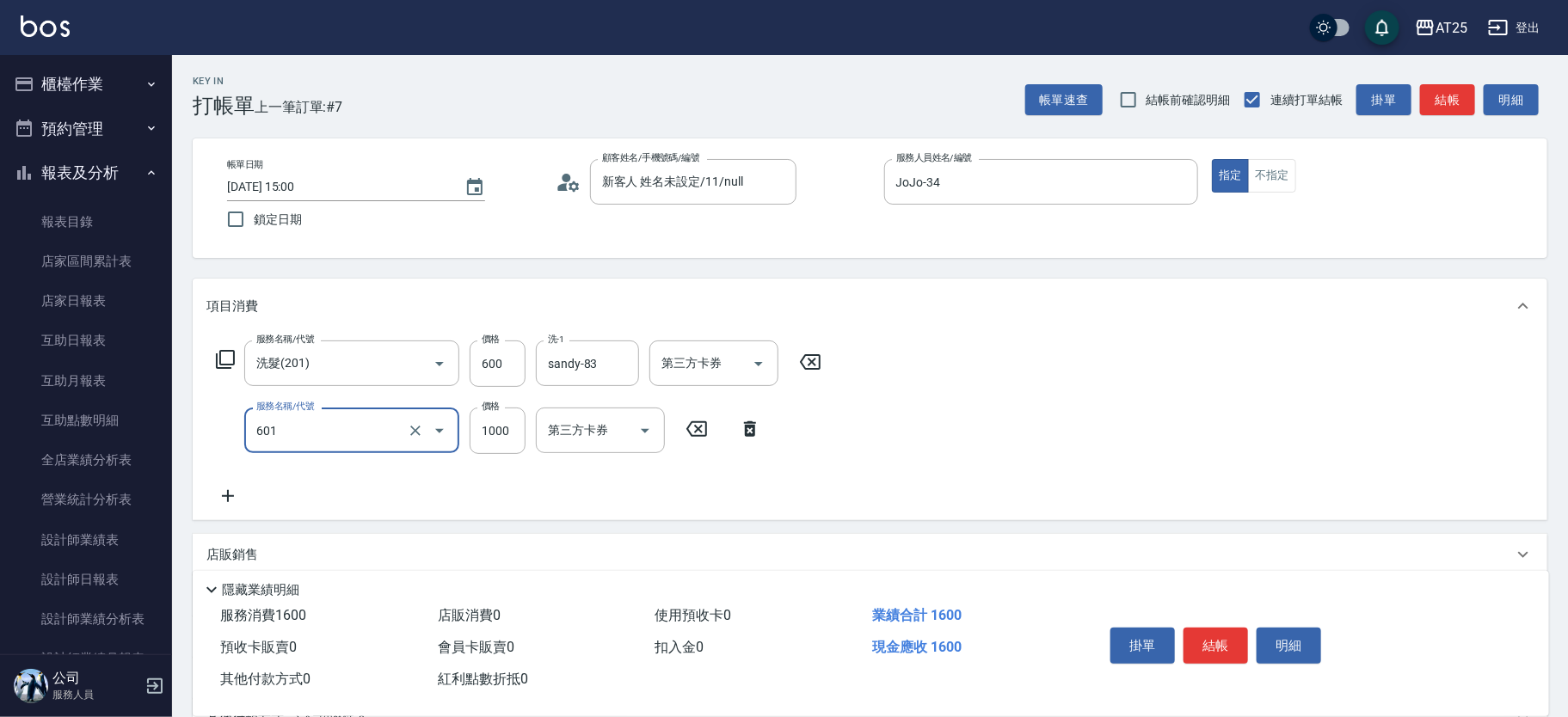
type input "自備護髮(1000上)(601)"
type input "60"
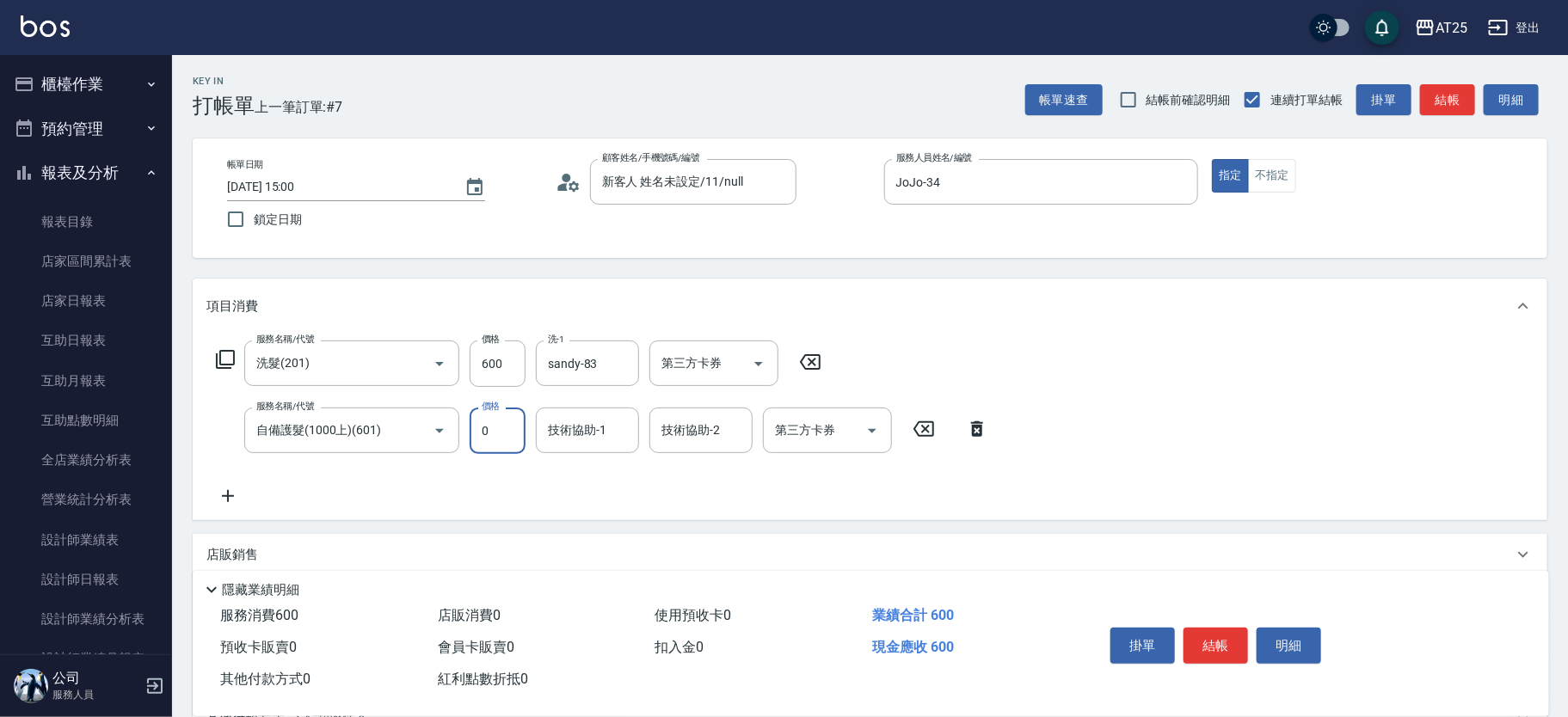
type input "0"
type input "6"
type input "sandy-83"
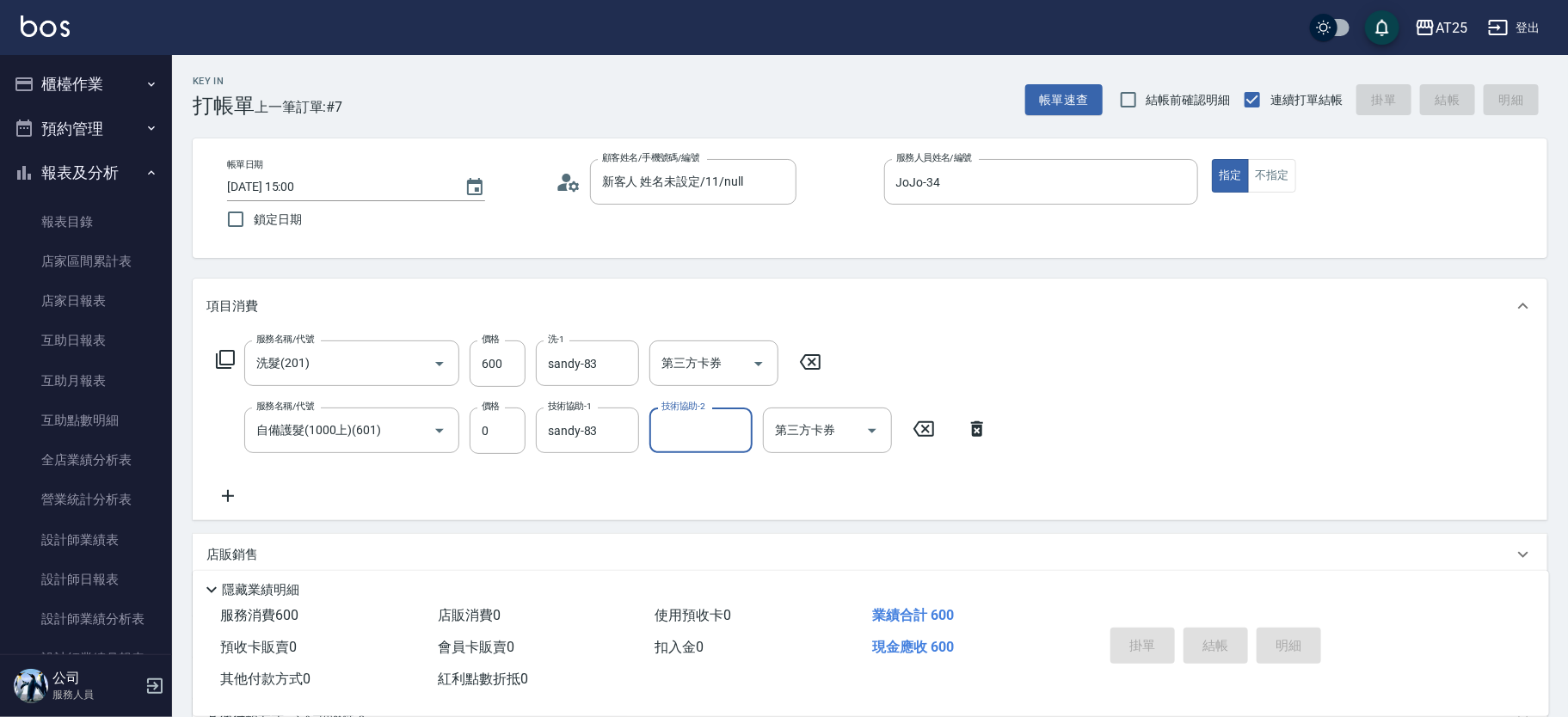
type input "2025/09/10 15:19"
type input "0"
